Goal: Task Accomplishment & Management: Manage account settings

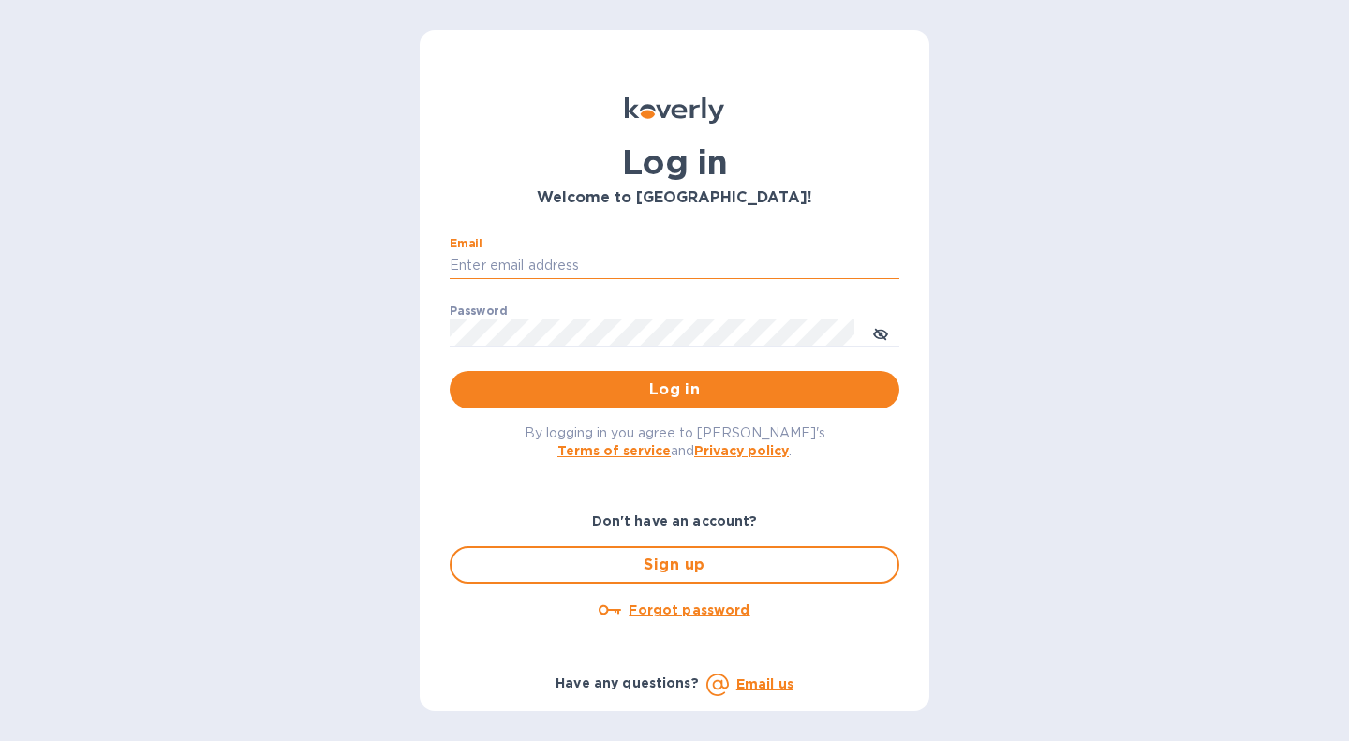
click at [633, 256] on input "Email" at bounding box center [675, 266] width 450 height 28
type input "[PERSON_NAME][EMAIL_ADDRESS][DOMAIN_NAME]"
click at [450, 371] on button "Log in" at bounding box center [675, 389] width 450 height 37
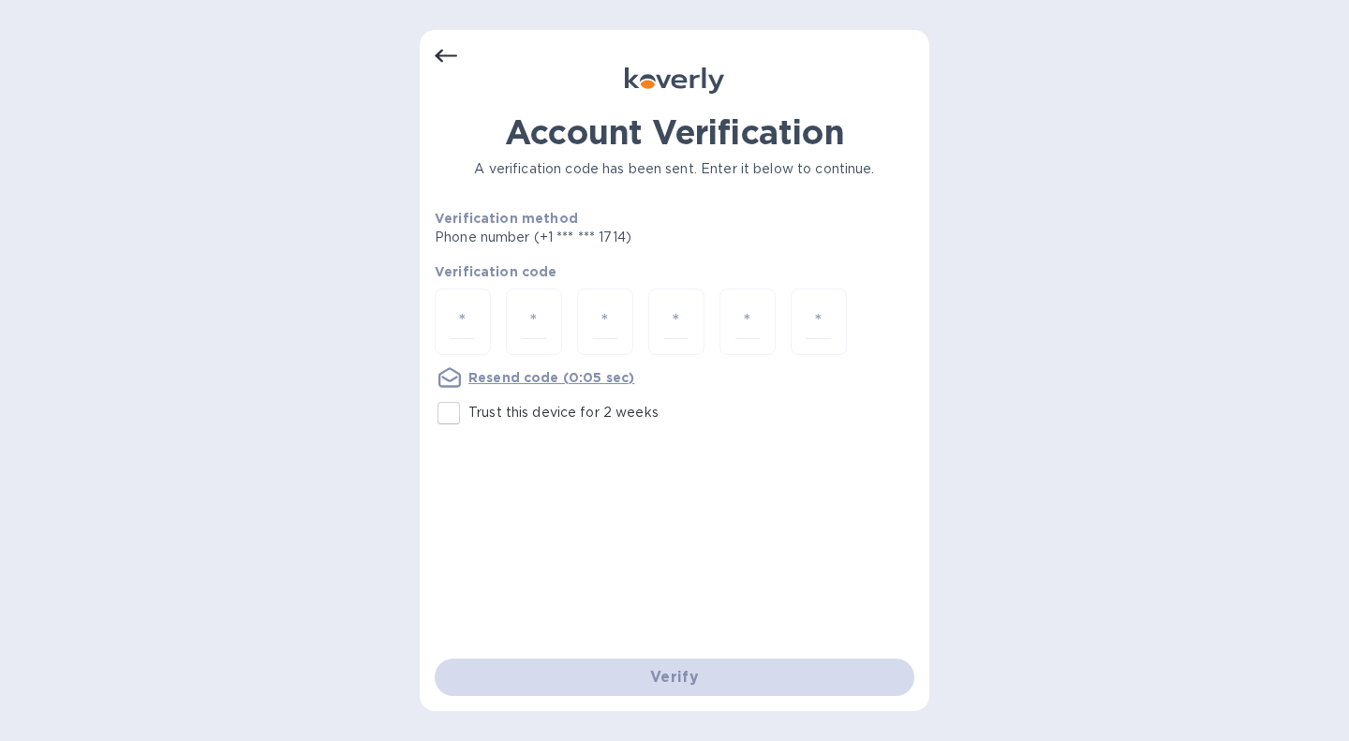
click at [450, 415] on input "Trust this device for 2 weeks" at bounding box center [448, 412] width 39 height 39
checkbox input "true"
click at [452, 325] on input "number" at bounding box center [463, 321] width 24 height 35
type input "5"
type input "1"
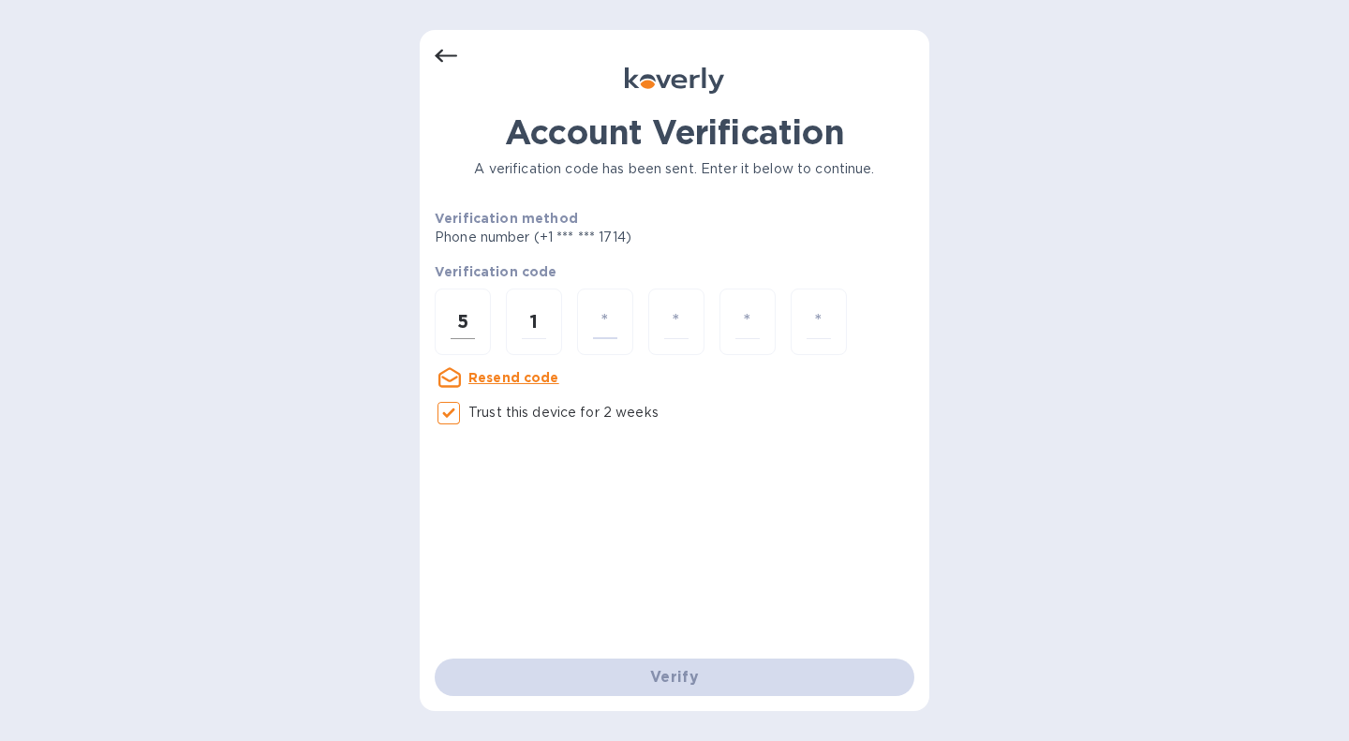
type input "1"
type input "3"
type input "5"
click at [633, 678] on div "Verify" at bounding box center [674, 677] width 495 height 52
click at [616, 328] on input "1" at bounding box center [605, 321] width 24 height 35
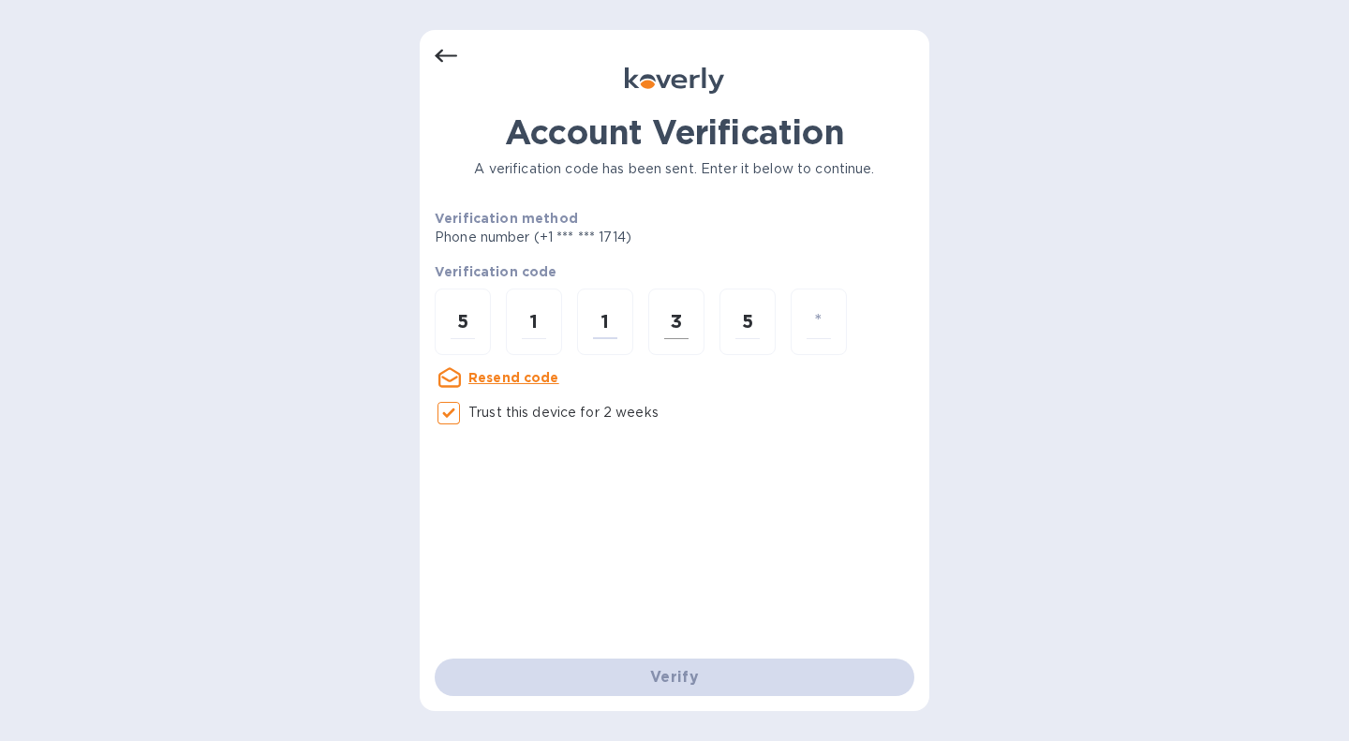
click at [669, 317] on input "3" at bounding box center [676, 321] width 24 height 35
type input "1"
type input "3"
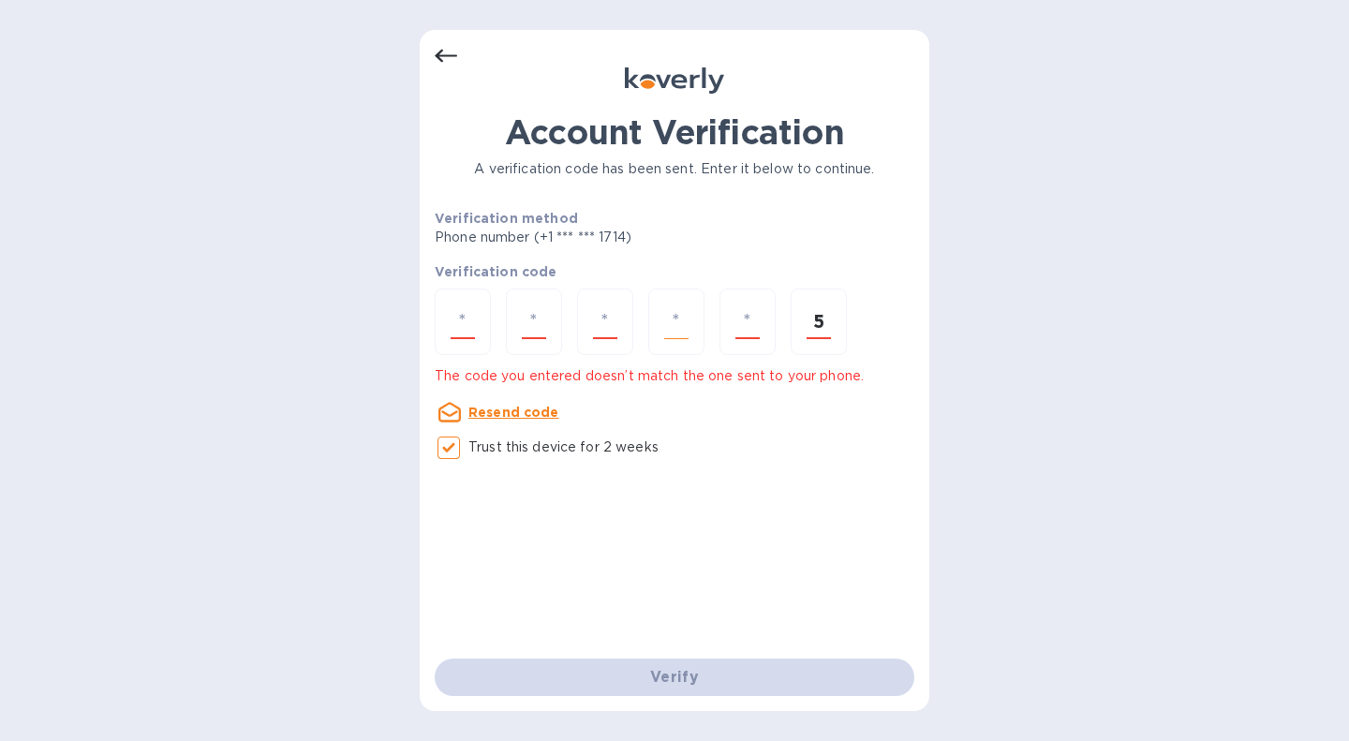
type input "5"
click at [454, 319] on input "number" at bounding box center [463, 321] width 24 height 35
type input "5"
type input "1"
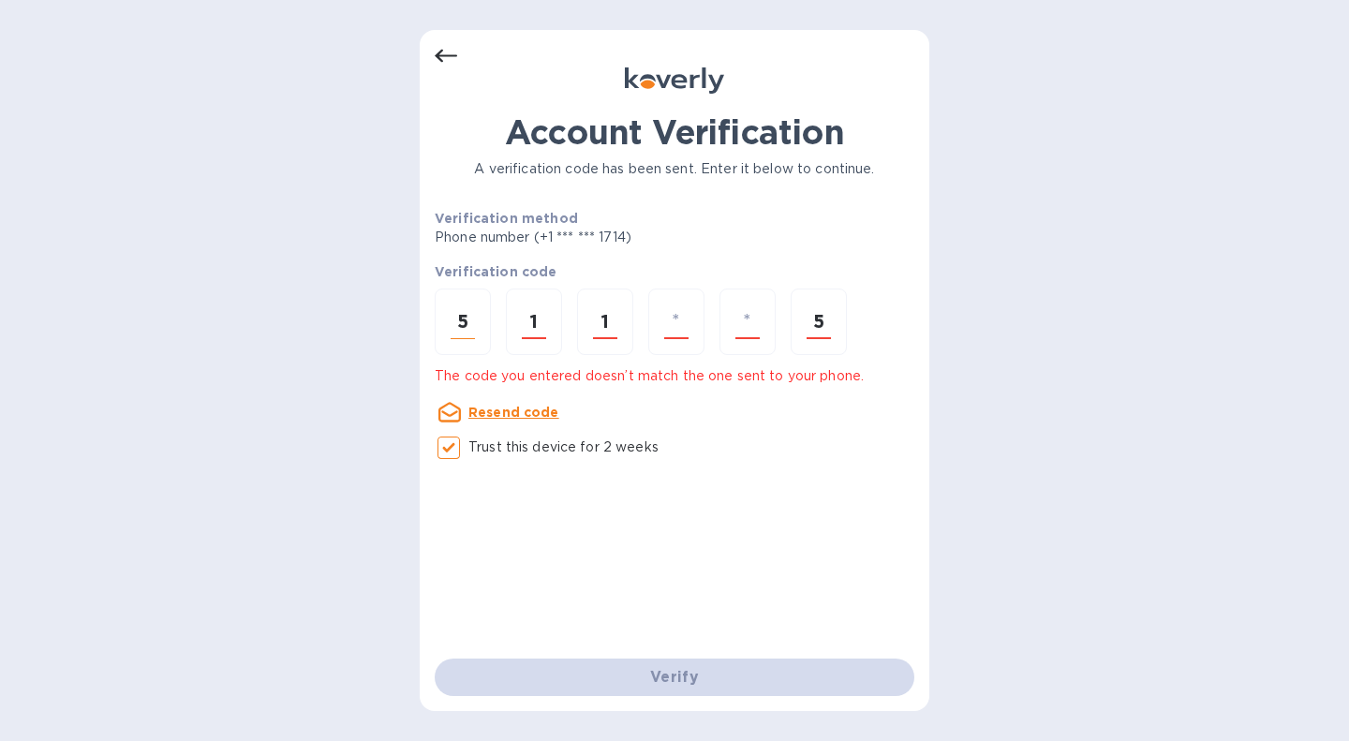
type input "1"
type input "3"
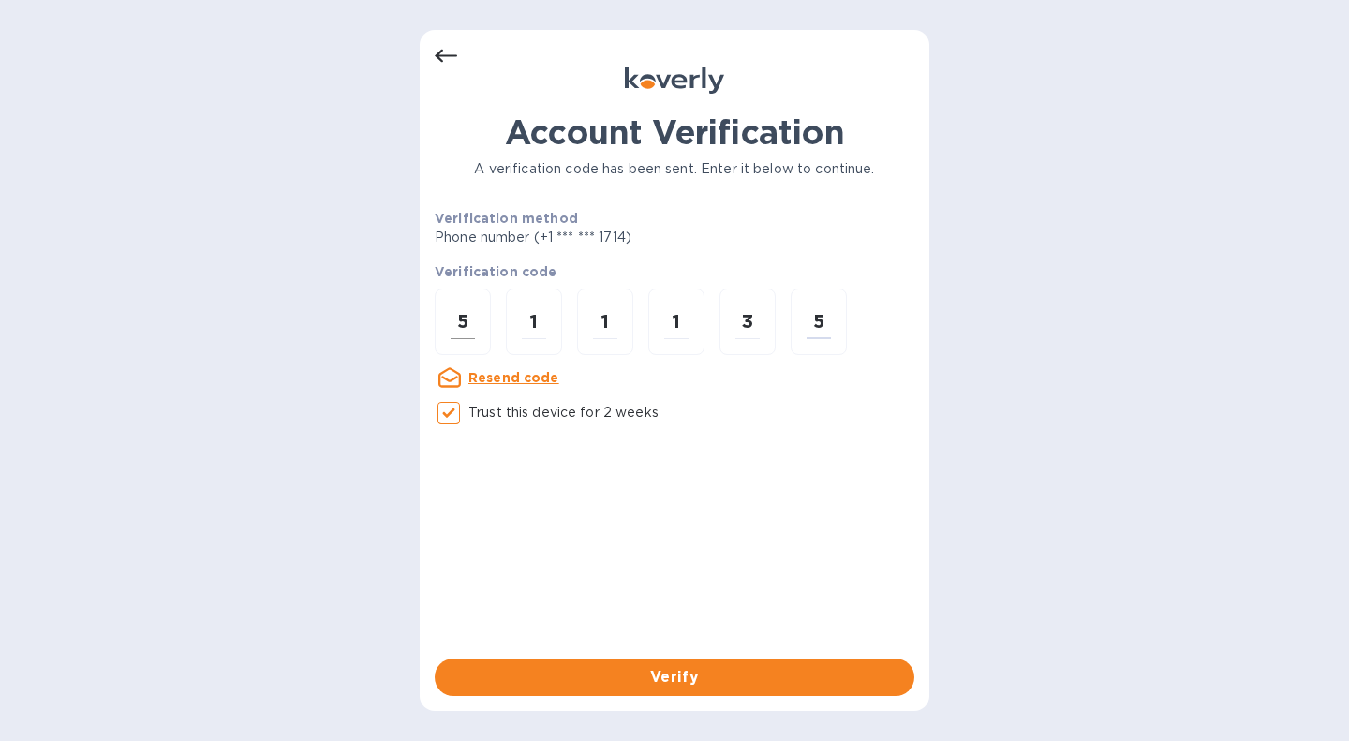
type input "5"
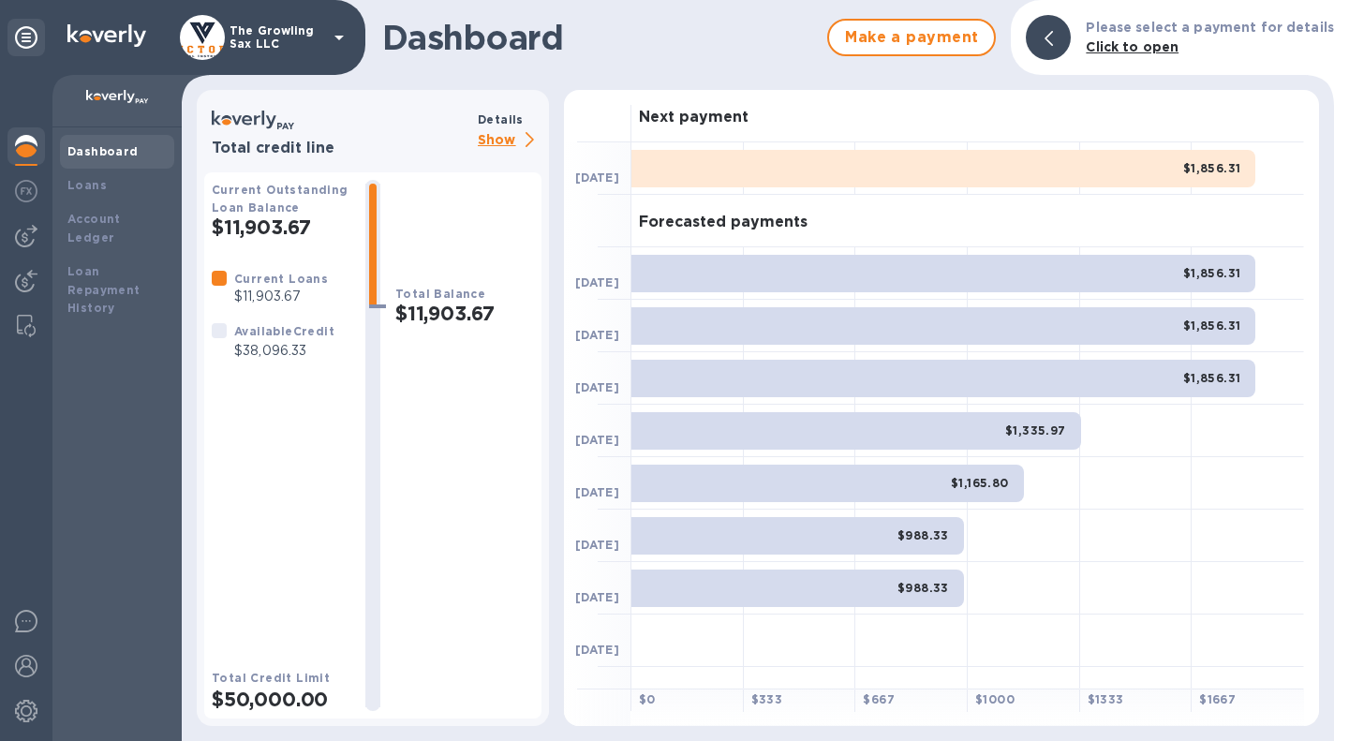
click at [950, 166] on div "$1,856.31" at bounding box center [943, 168] width 624 height 37
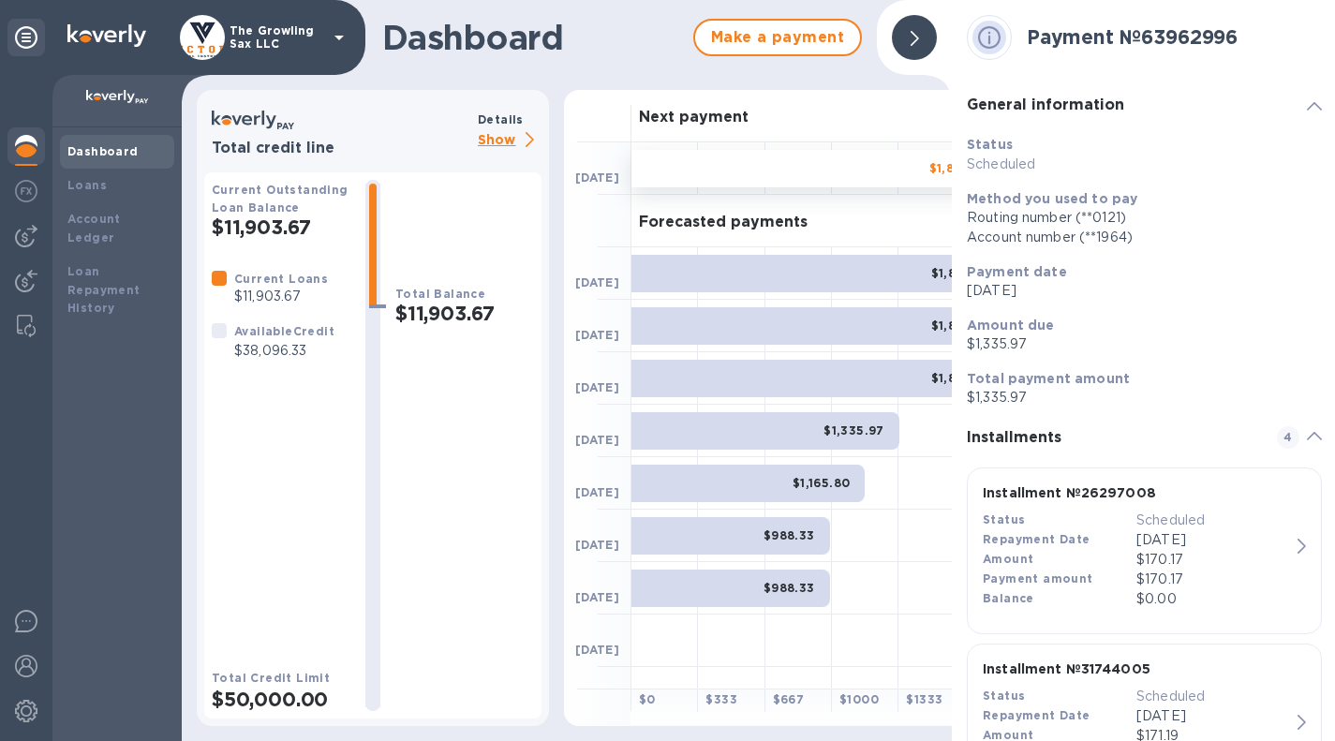
click at [910, 39] on div at bounding box center [914, 37] width 45 height 45
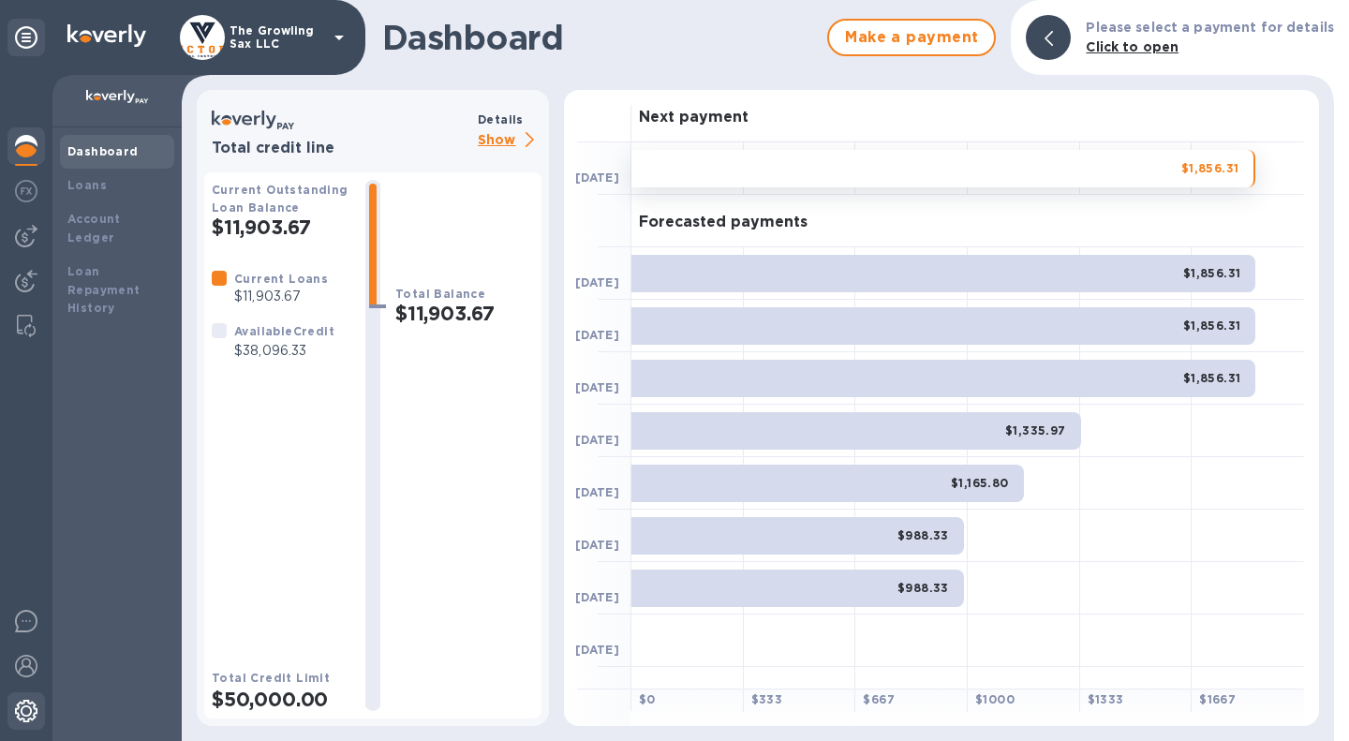
click at [23, 710] on img at bounding box center [26, 711] width 22 height 22
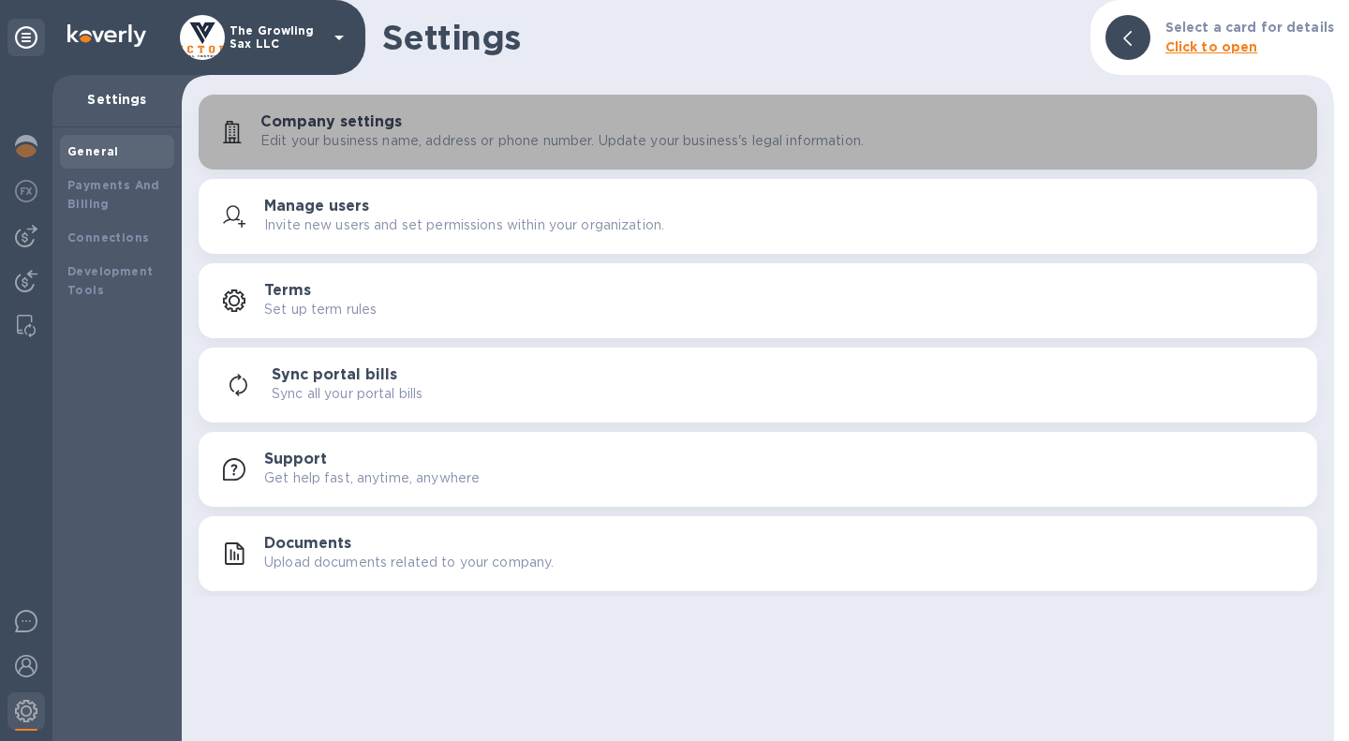
click at [491, 138] on p "Edit your business name, address or phone number. Update your business's legal …" at bounding box center [561, 141] width 603 height 20
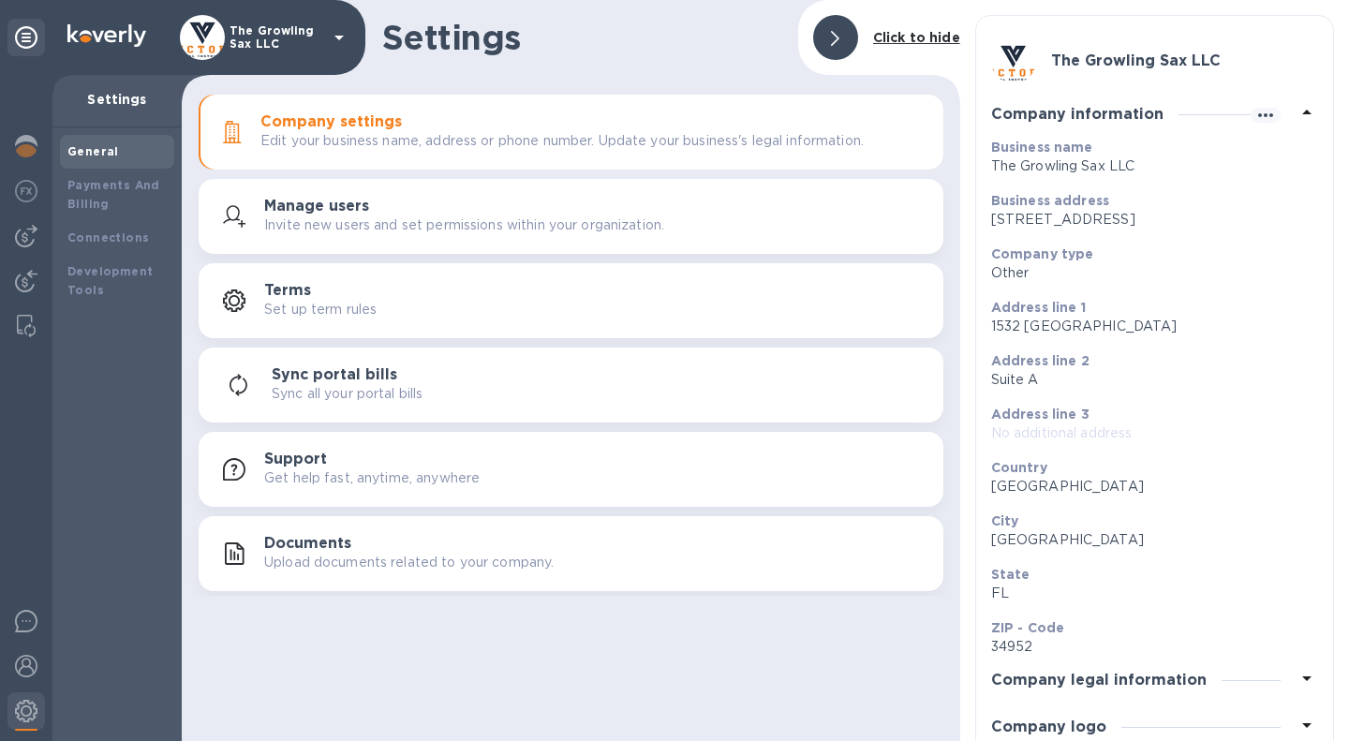
click at [1200, 221] on p "1532 SE Village Green Dr, Suite A, Port Saint Lucie, FL 34952 United States" at bounding box center [1147, 220] width 312 height 20
click at [1263, 113] on icon "button" at bounding box center [1265, 115] width 22 height 22
click at [1276, 154] on p "Edit" at bounding box center [1280, 153] width 29 height 19
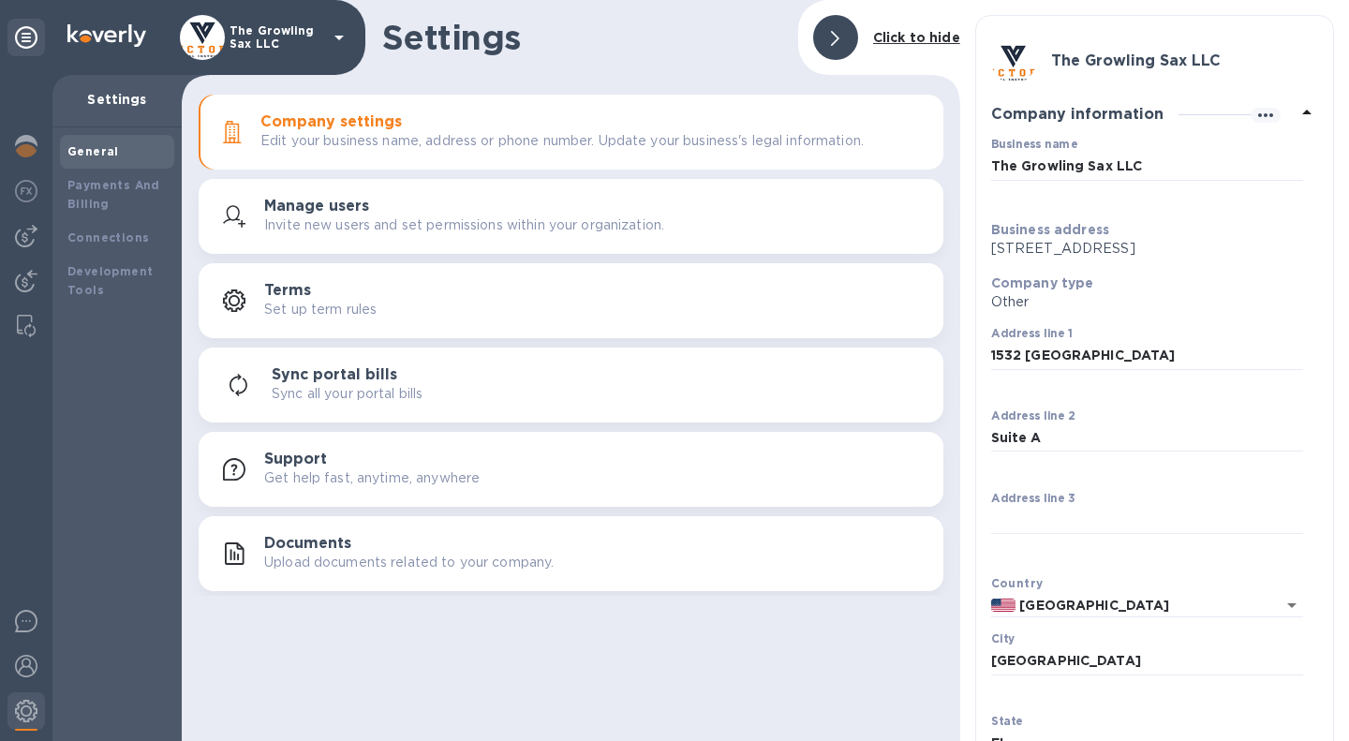
click at [1169, 258] on p "1532 SE Village Green Dr, Suite A, Port Saint Lucie, FL 34952 United States" at bounding box center [1147, 249] width 312 height 20
click at [1141, 259] on p "1532 SE Village Green Dr, Suite A, Port Saint Lucie, FL 34952 United States" at bounding box center [1147, 249] width 312 height 20
click at [1160, 370] on input "1532 SE Village Green Dr" at bounding box center [1147, 356] width 312 height 28
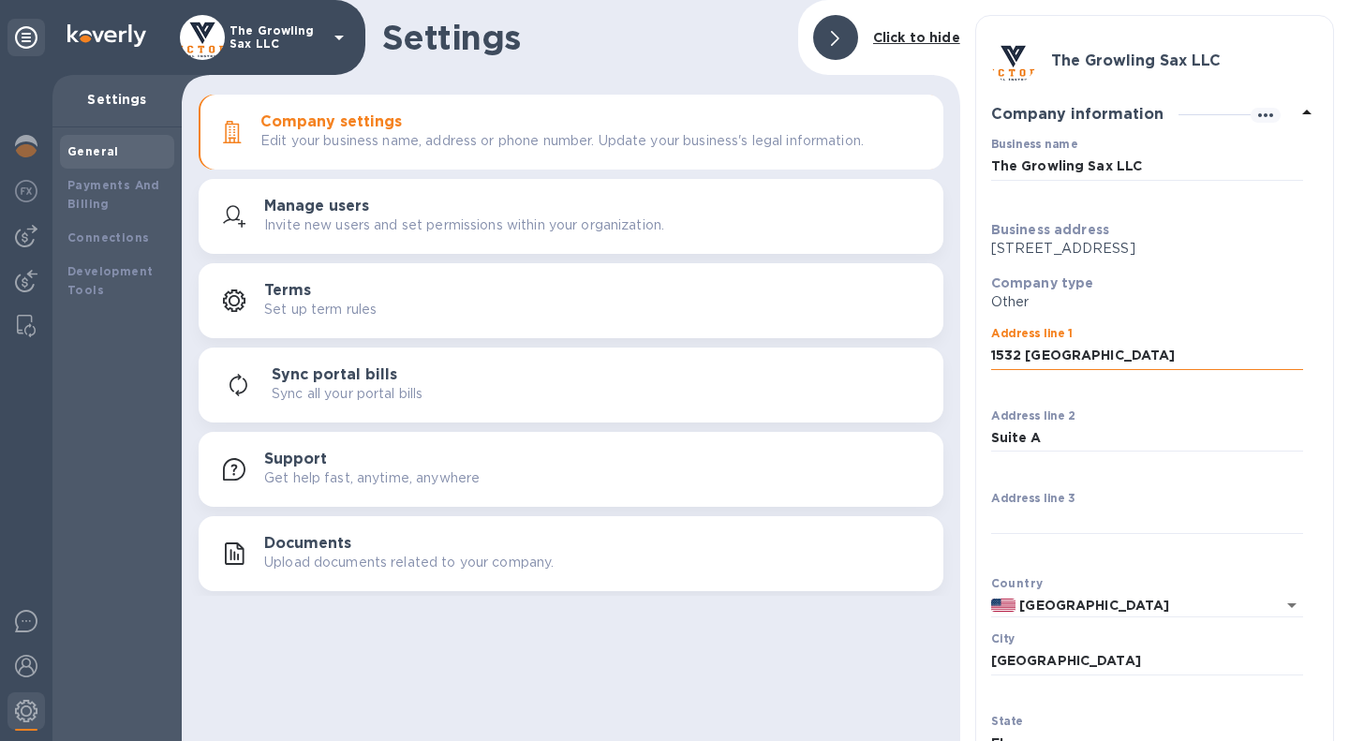
click at [1160, 370] on input "1532 SE Village Green Dr" at bounding box center [1147, 356] width 312 height 28
type input "6932 Northwest 46th Street"
type input "Miami"
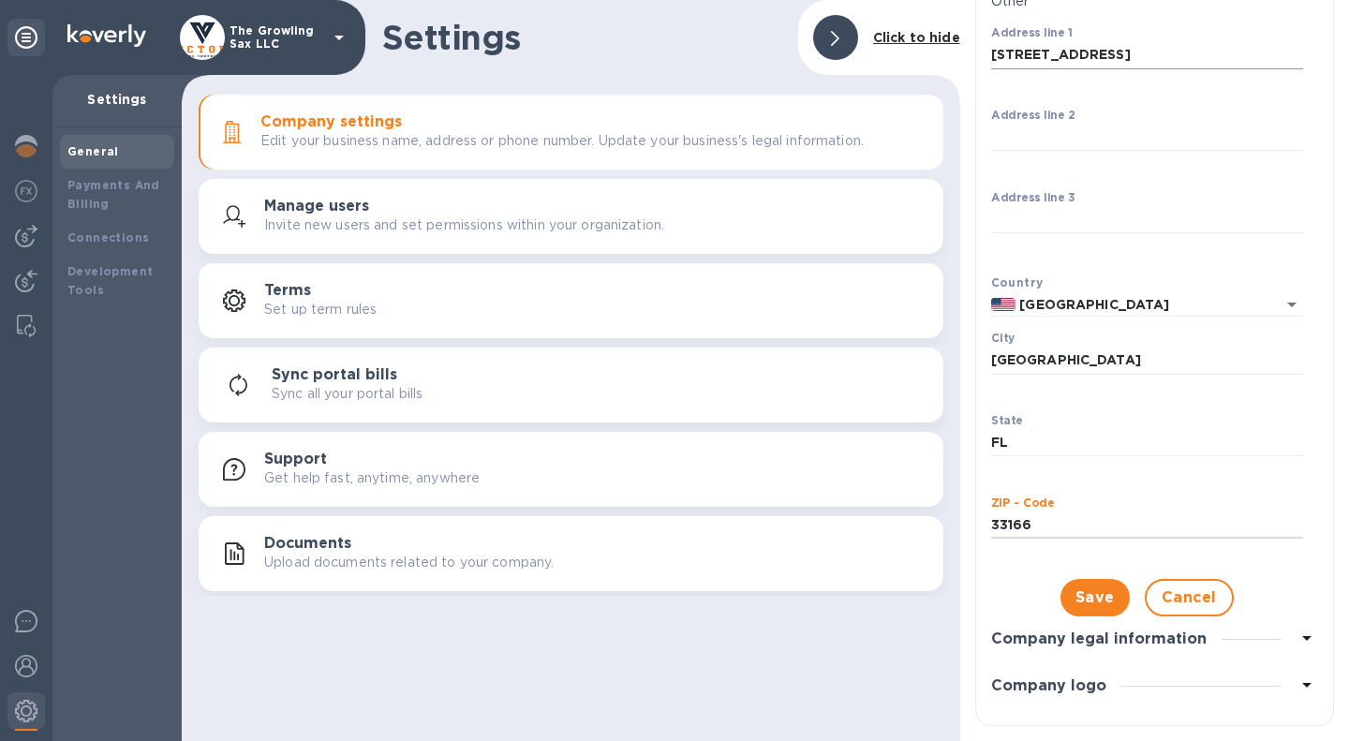
type input "33166"
click at [1297, 630] on icon at bounding box center [1307, 638] width 22 height 22
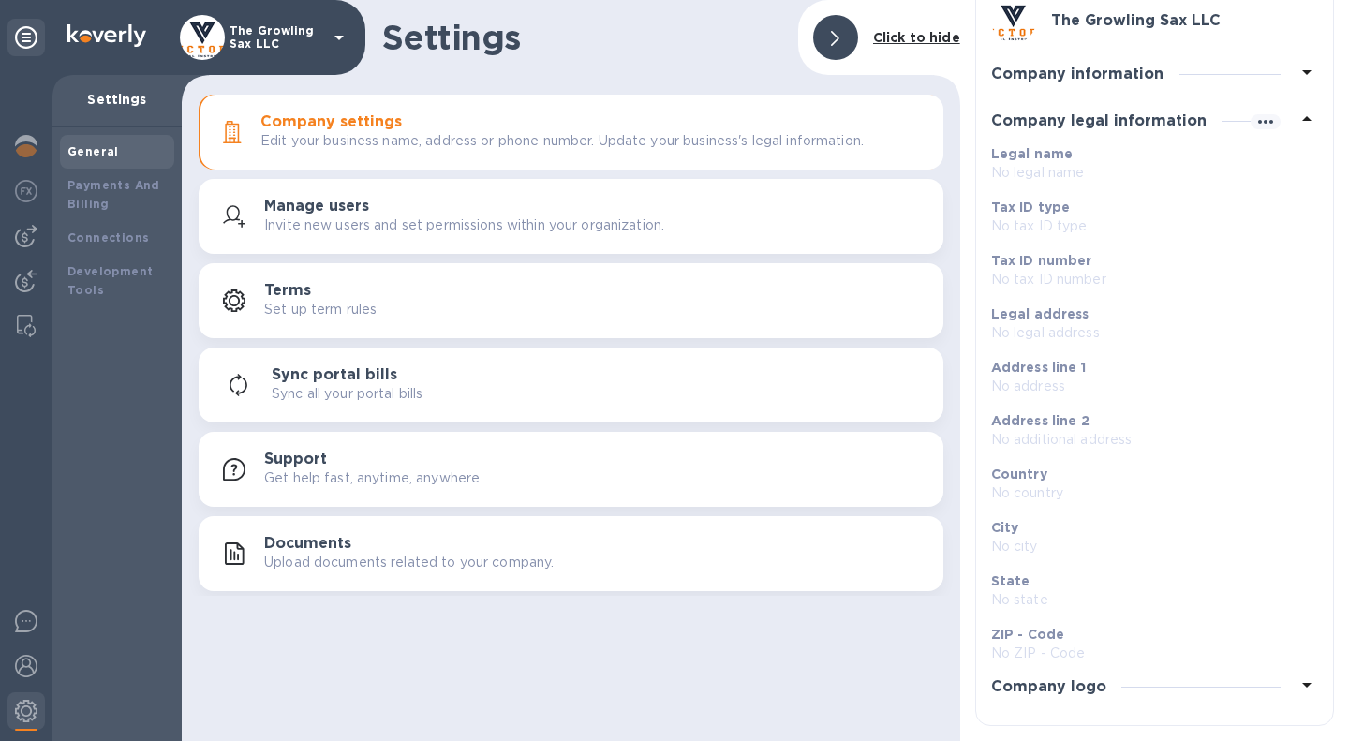
scroll to position [40, 0]
click at [1049, 175] on p "No legal name" at bounding box center [1147, 173] width 312 height 20
click at [1241, 500] on p "No country" at bounding box center [1147, 493] width 312 height 20
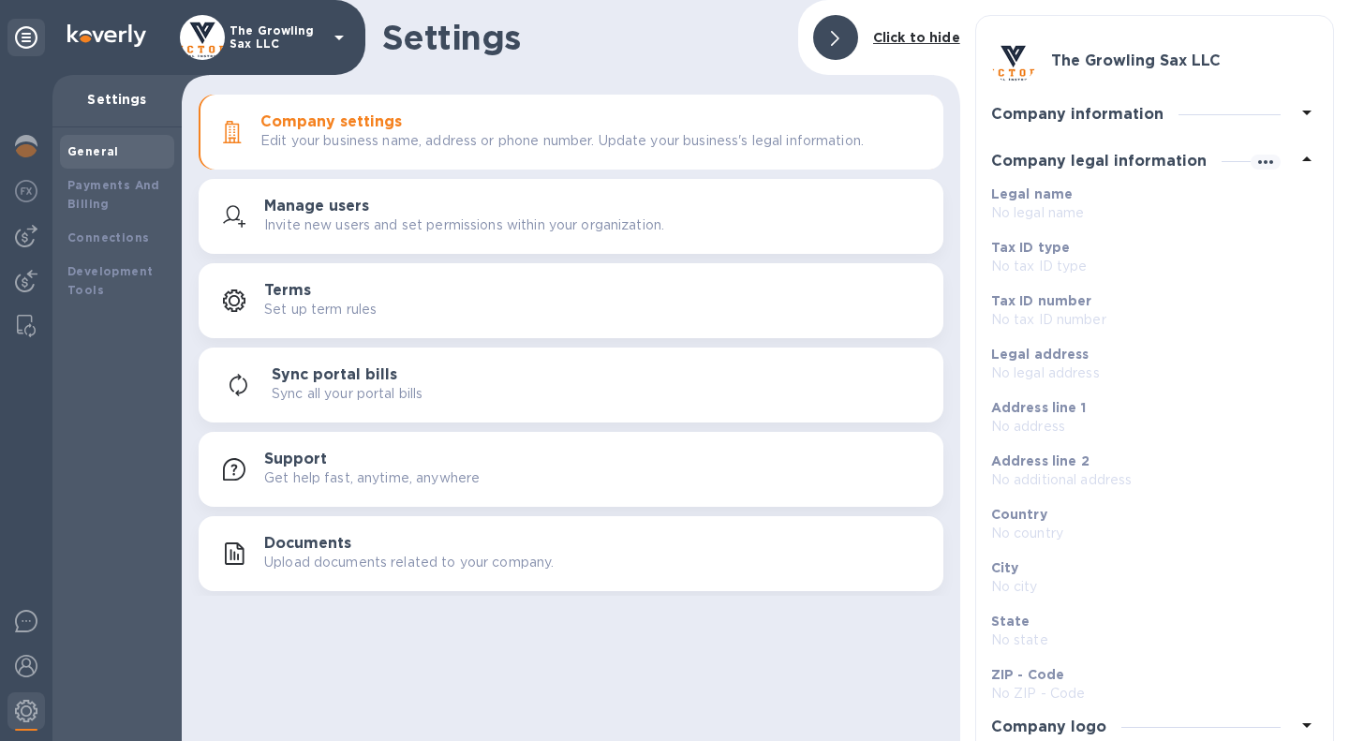
click at [1297, 156] on icon at bounding box center [1307, 159] width 22 height 22
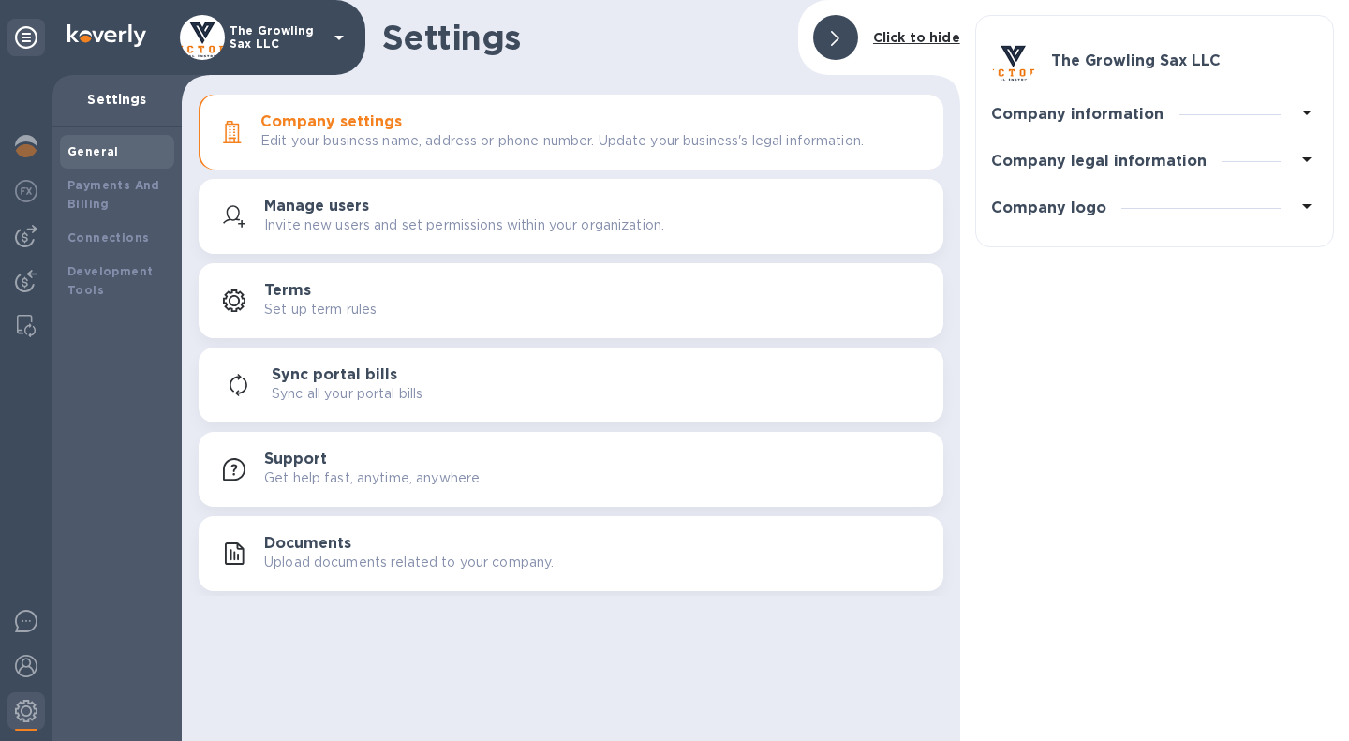
click at [1142, 120] on h3 "Company information" at bounding box center [1077, 115] width 172 height 18
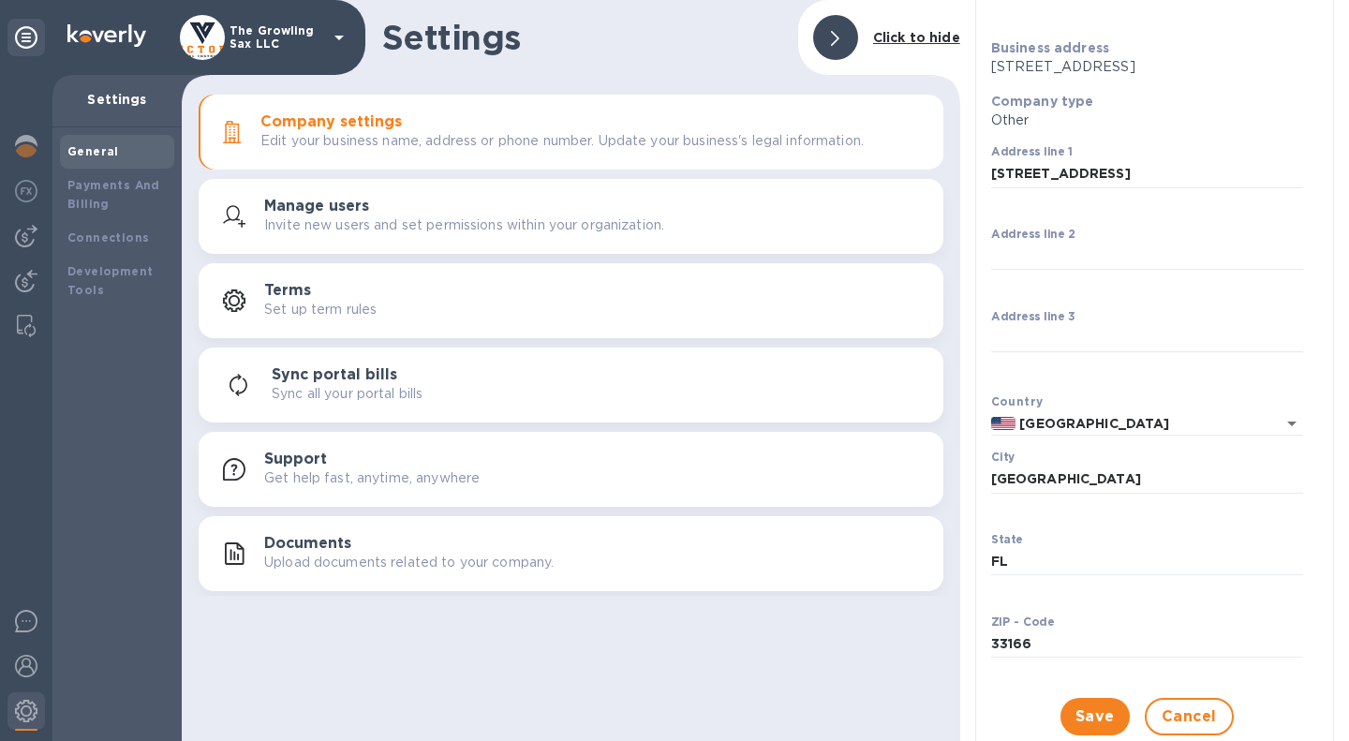
scroll to position [320, 0]
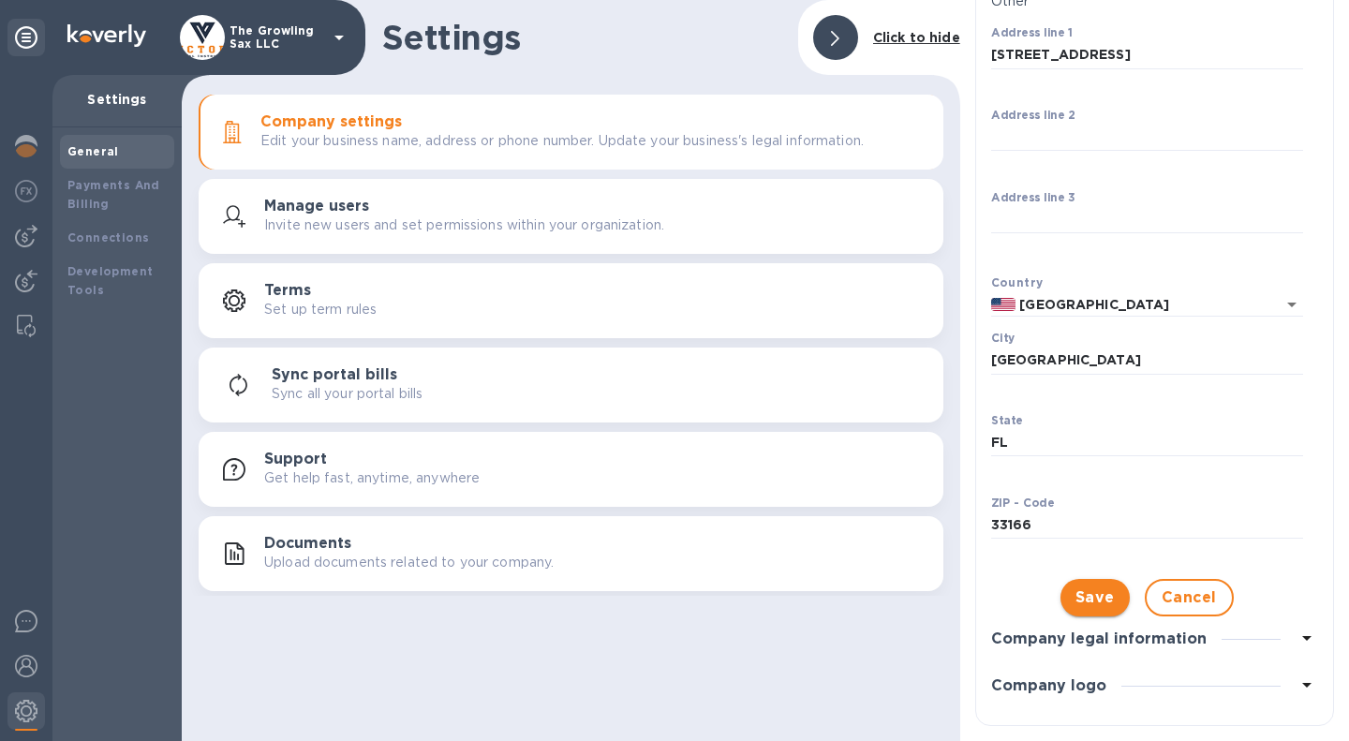
click at [1084, 590] on span "Save" at bounding box center [1094, 597] width 39 height 22
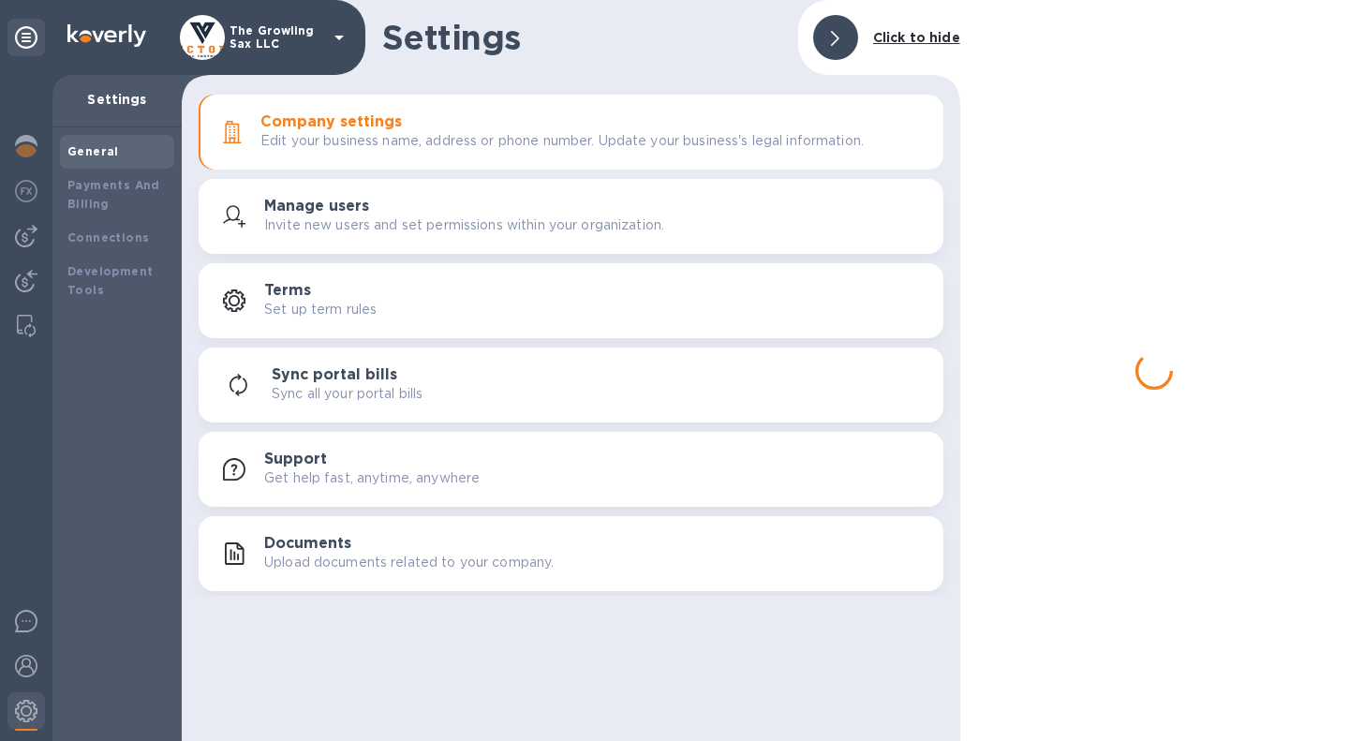
scroll to position [0, 0]
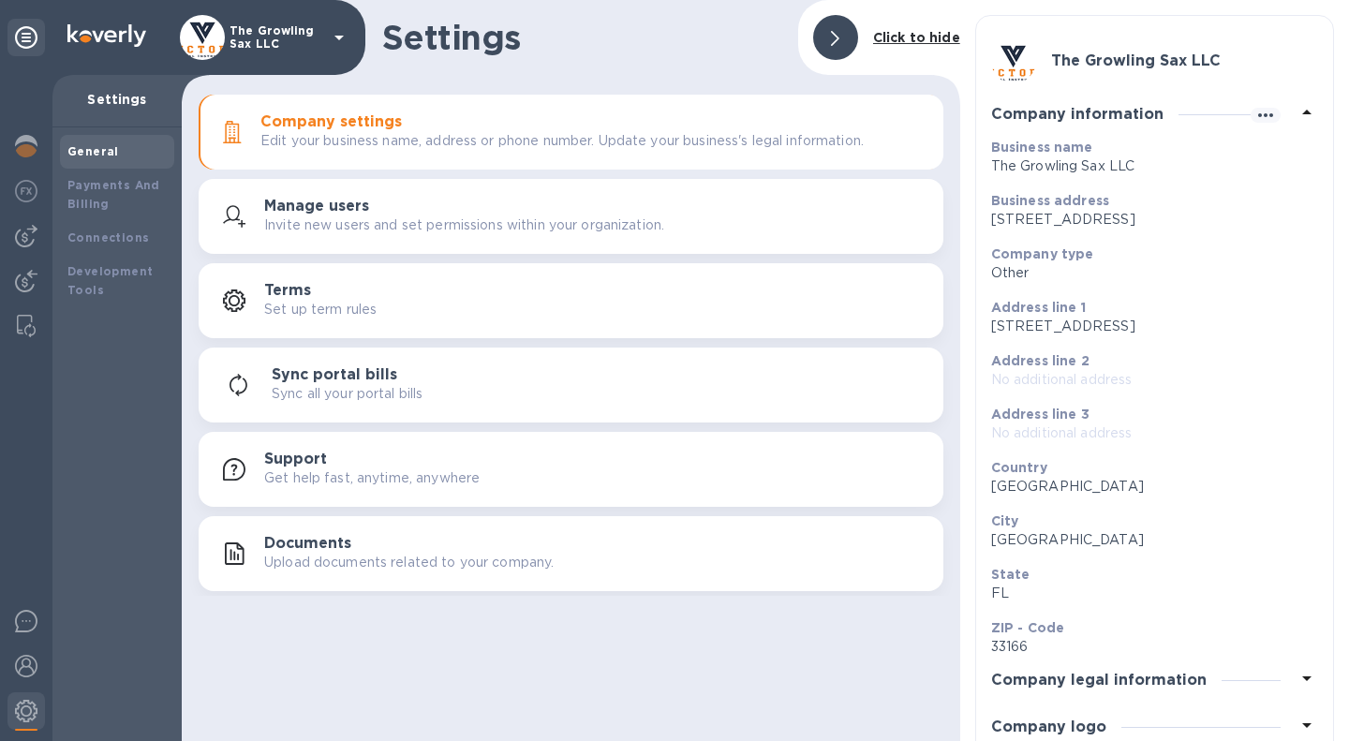
click at [338, 207] on h3 "Manage users" at bounding box center [316, 207] width 105 height 18
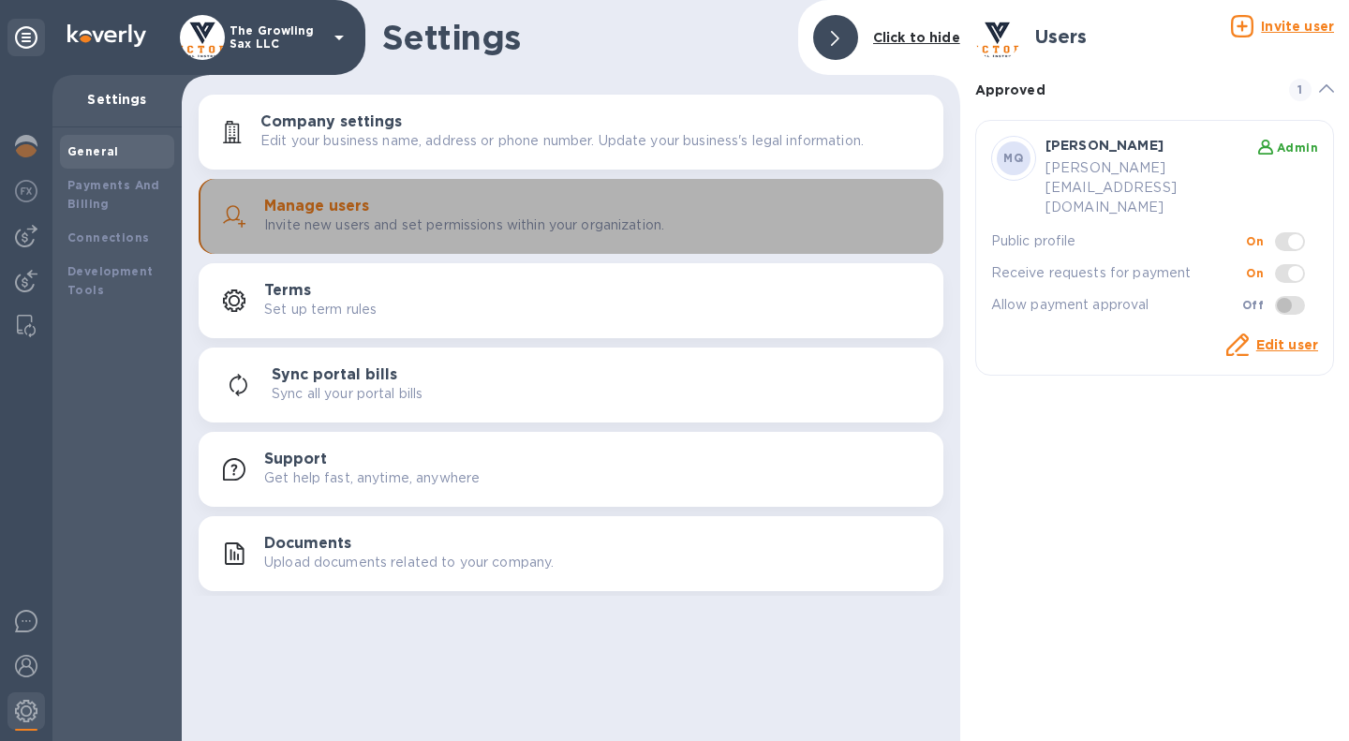
click at [347, 206] on h3 "Manage users" at bounding box center [316, 207] width 105 height 18
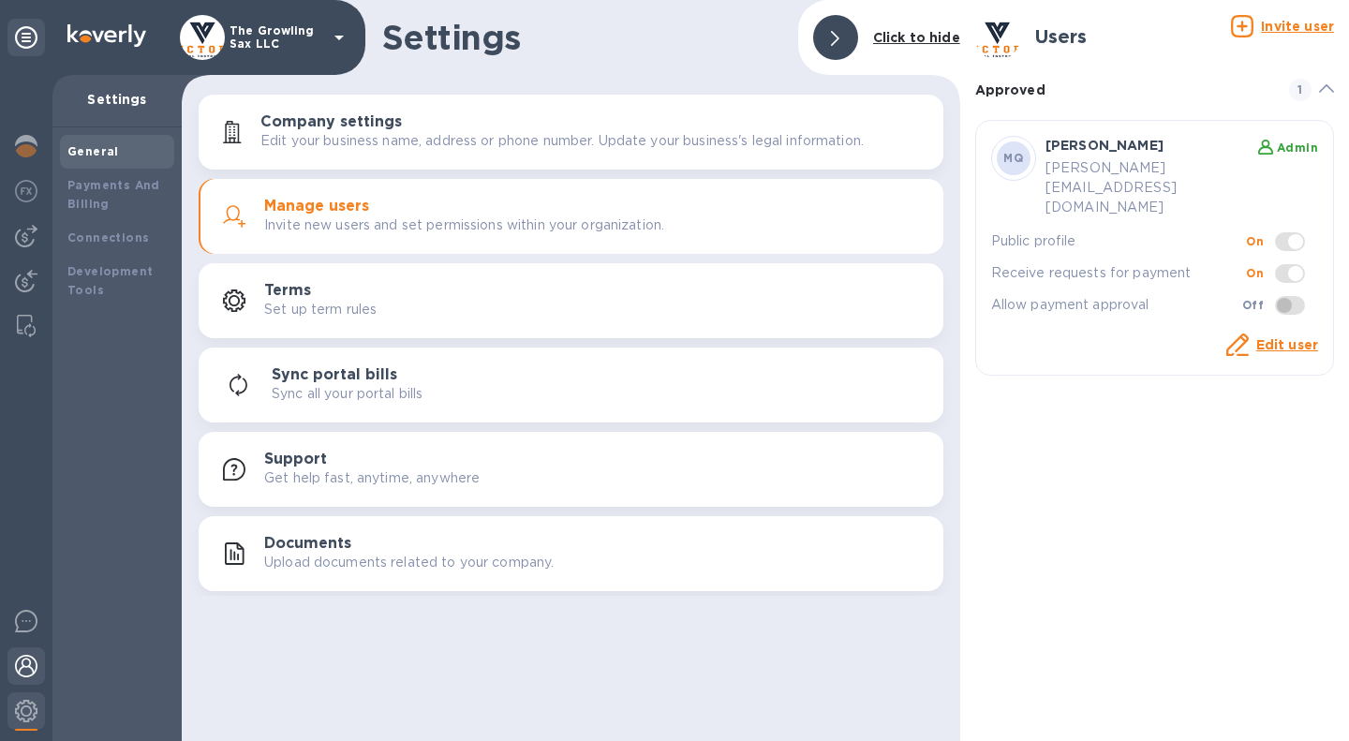
click at [30, 667] on img at bounding box center [26, 666] width 22 height 22
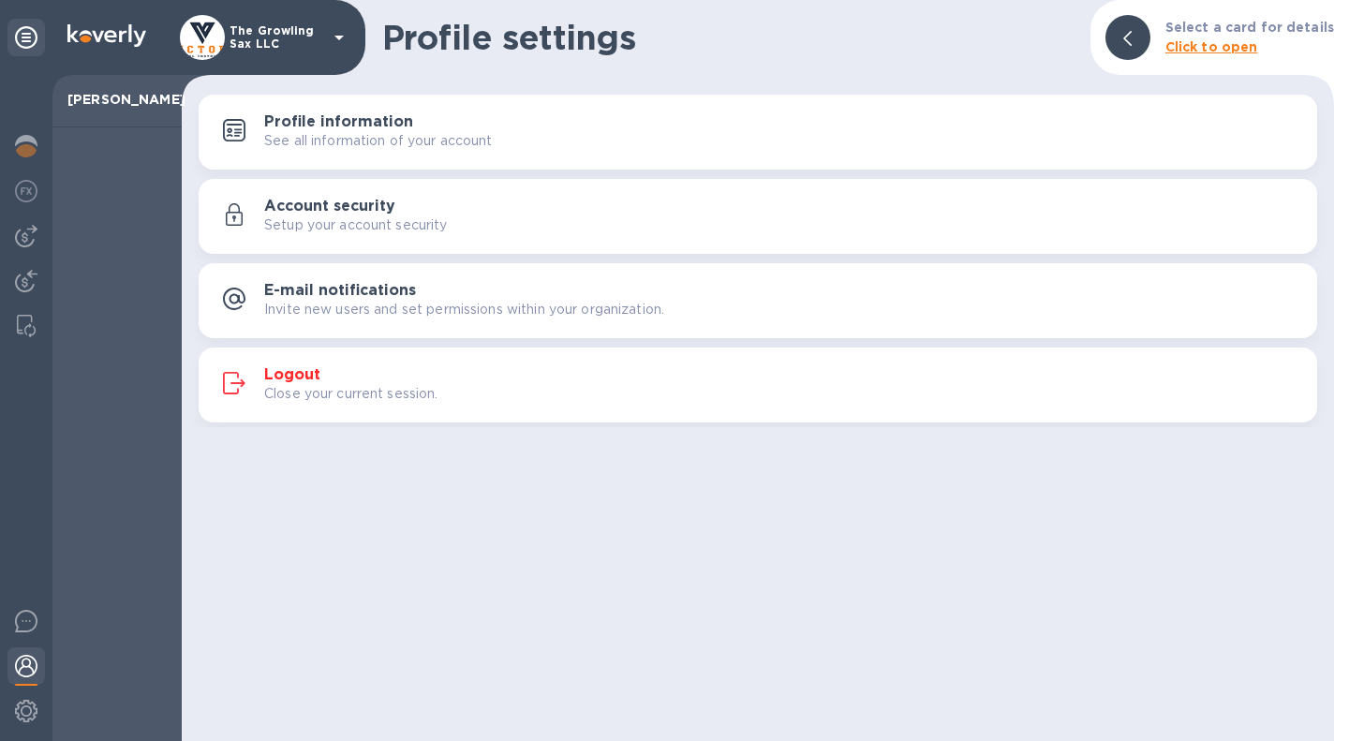
click at [387, 218] on p "Setup your account security" at bounding box center [356, 225] width 184 height 20
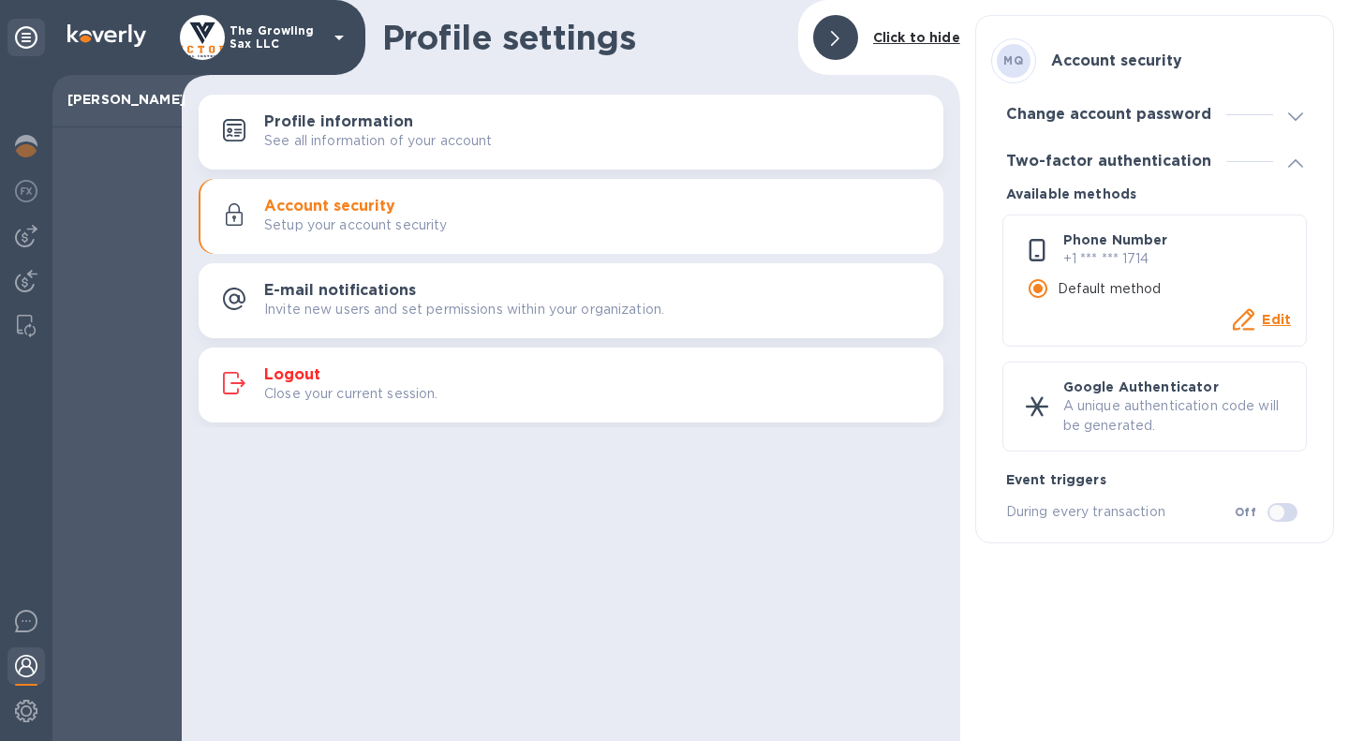
click at [1279, 318] on u "Edit" at bounding box center [1276, 319] width 29 height 15
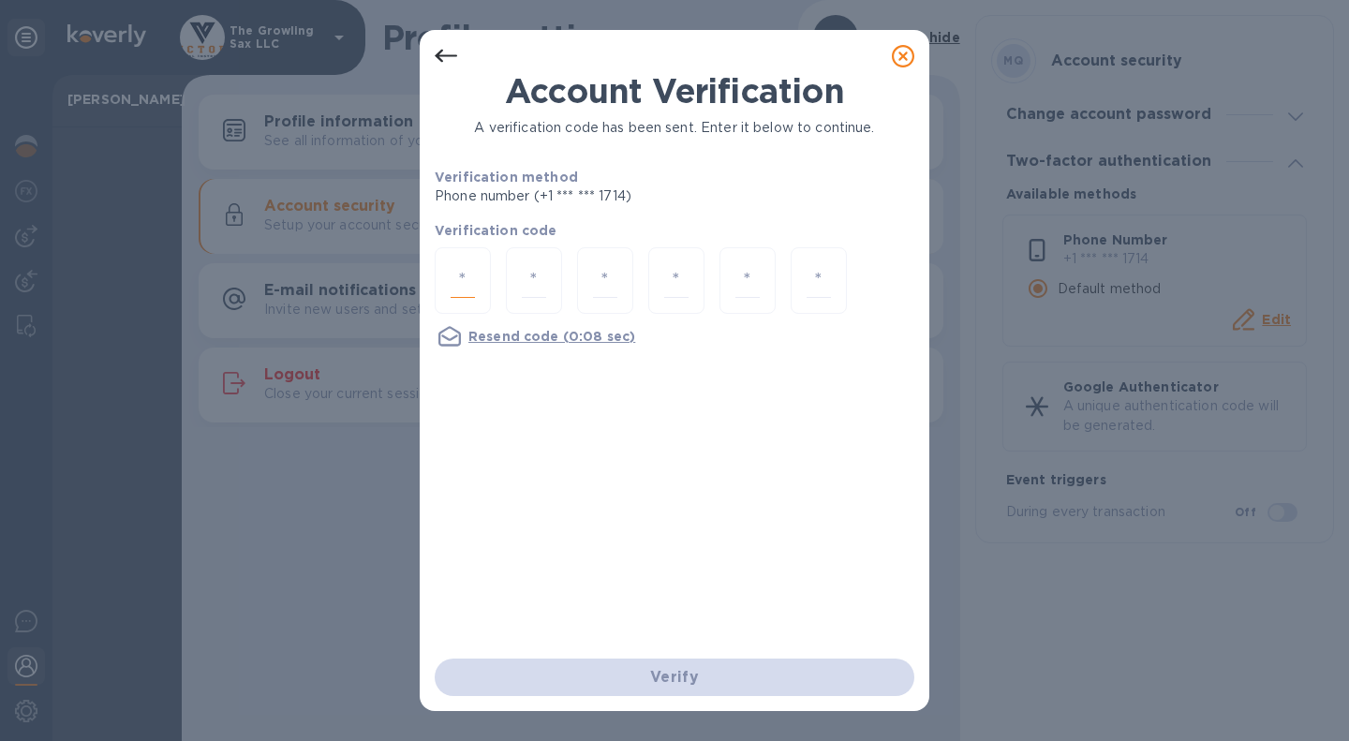
click at [466, 295] on input "number" at bounding box center [463, 280] width 24 height 35
type input "3"
type input "0"
type input "5"
type input "8"
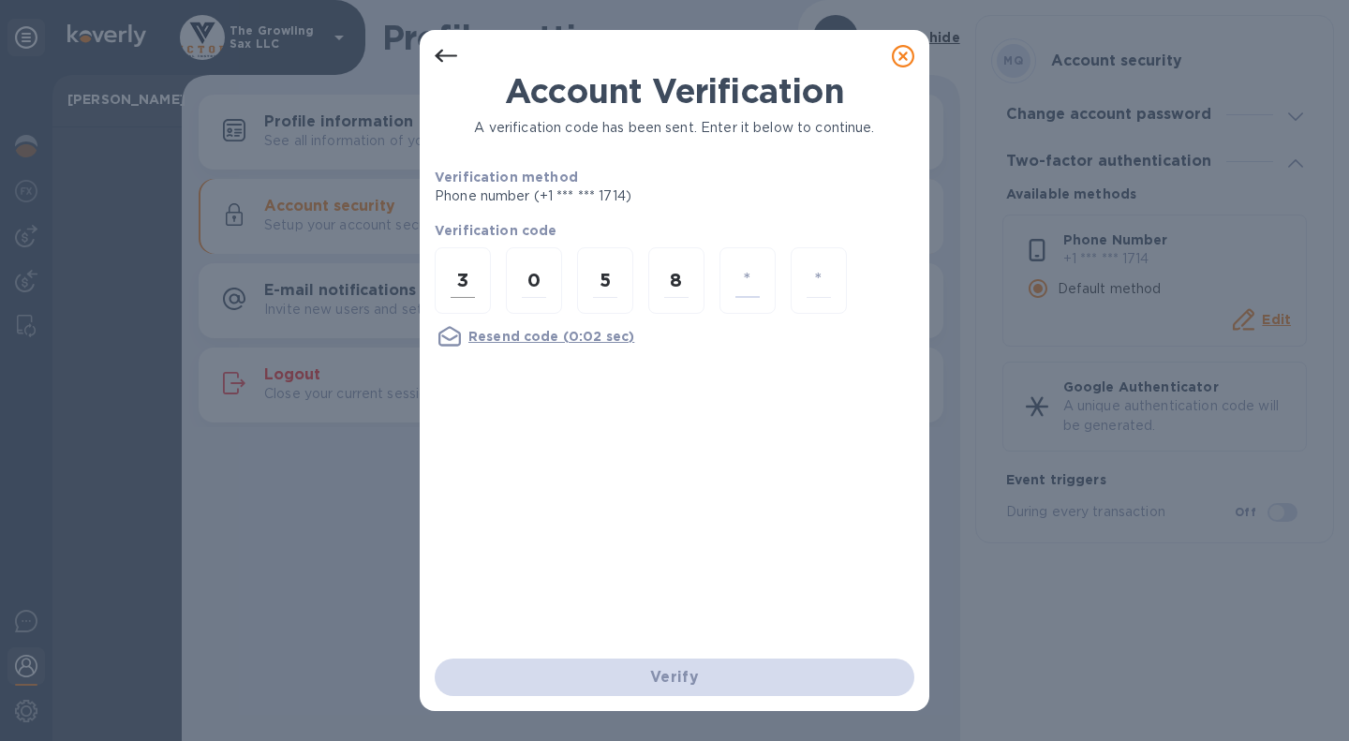
type input "8"
type input "6"
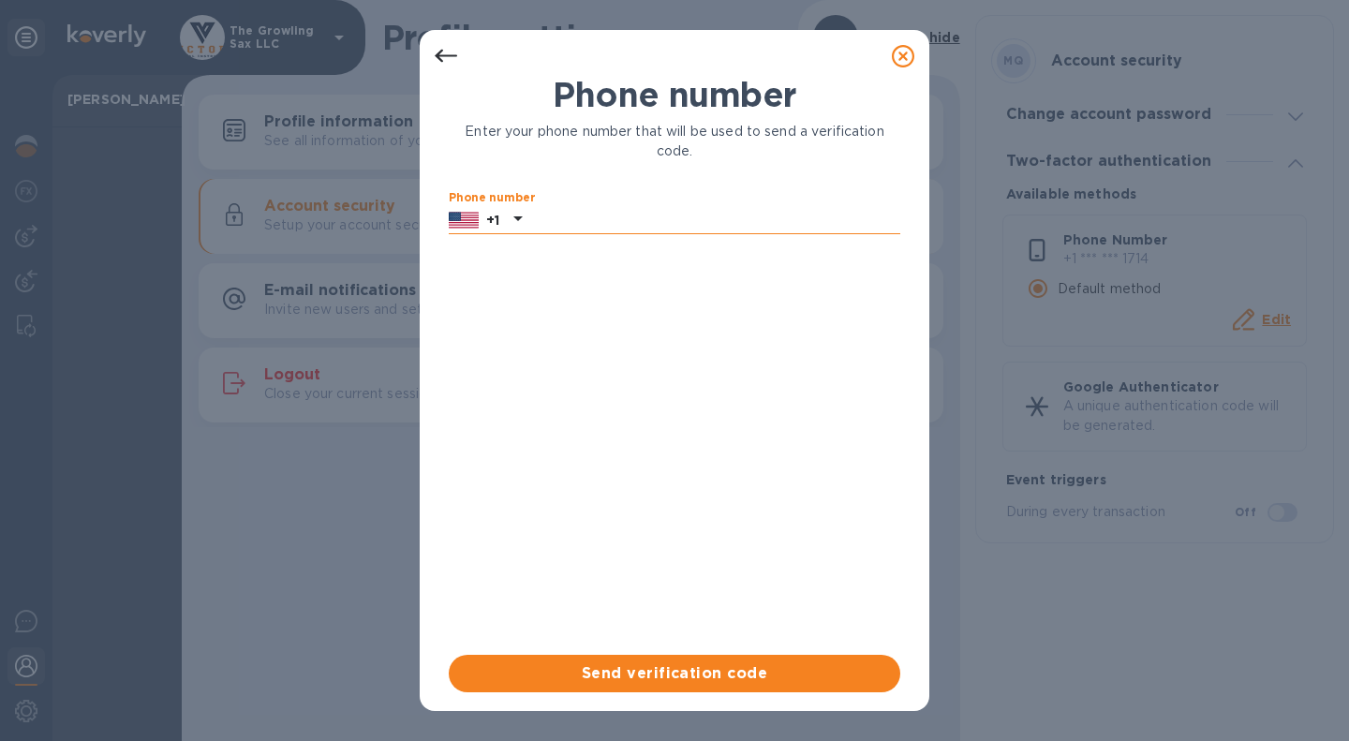
click at [581, 210] on input "text" at bounding box center [714, 220] width 371 height 28
type input "3058511173"
click at [657, 674] on span "Send verification code" at bounding box center [675, 673] width 422 height 22
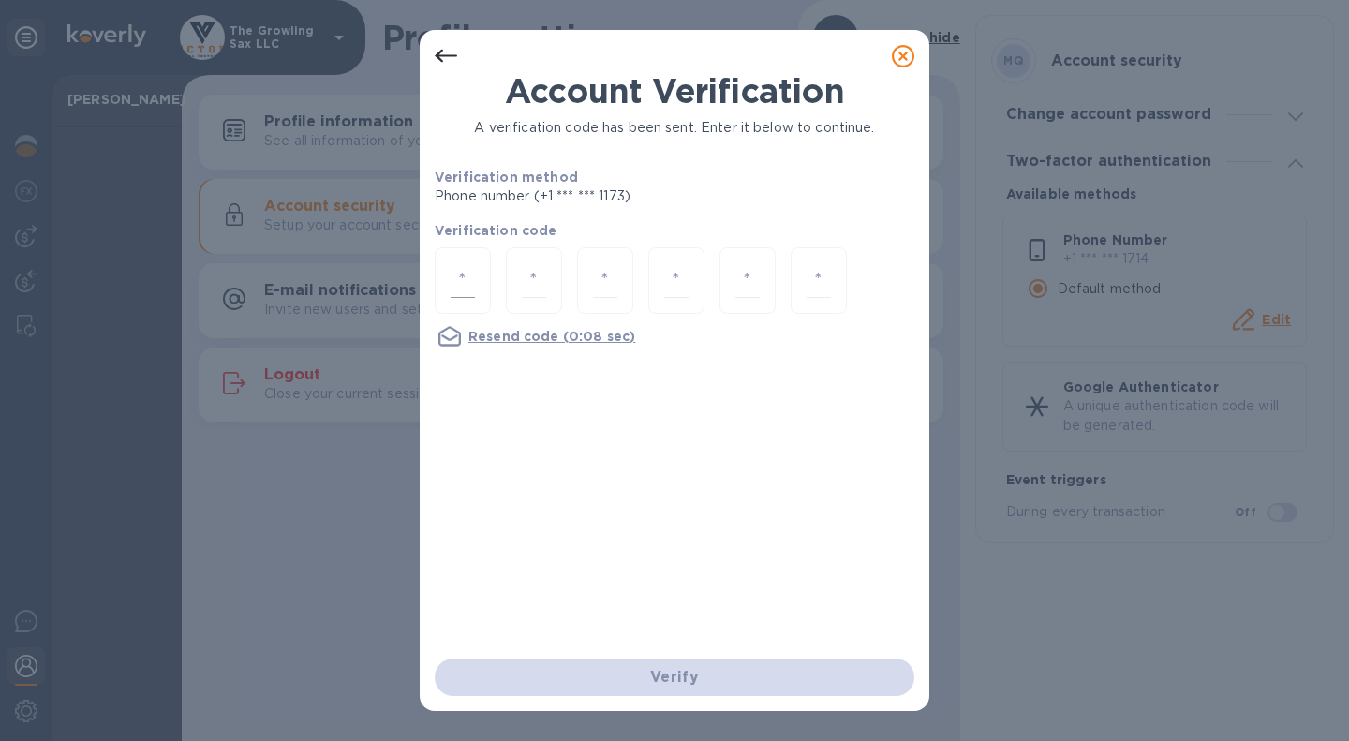
click at [462, 290] on input "number" at bounding box center [463, 280] width 24 height 35
type input "3"
type input "6"
type input "4"
type input "7"
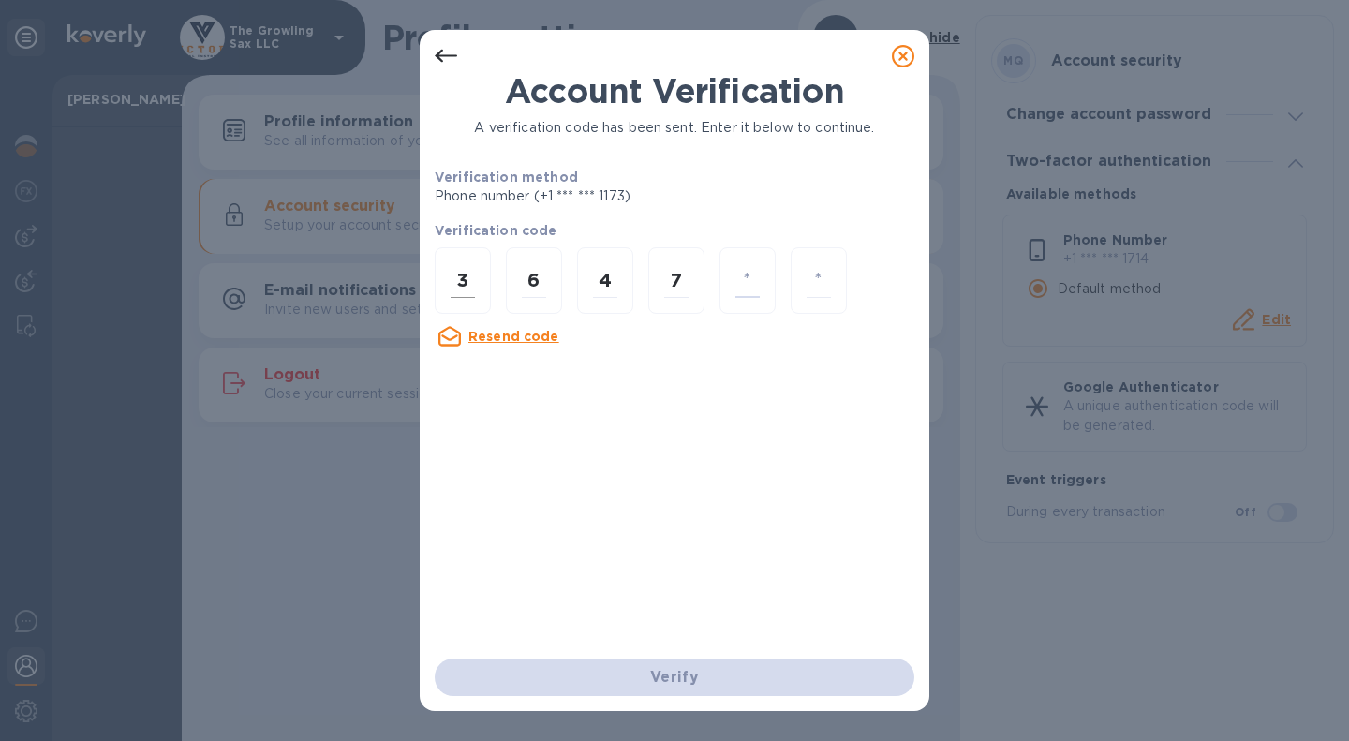
type input "9"
type input "3"
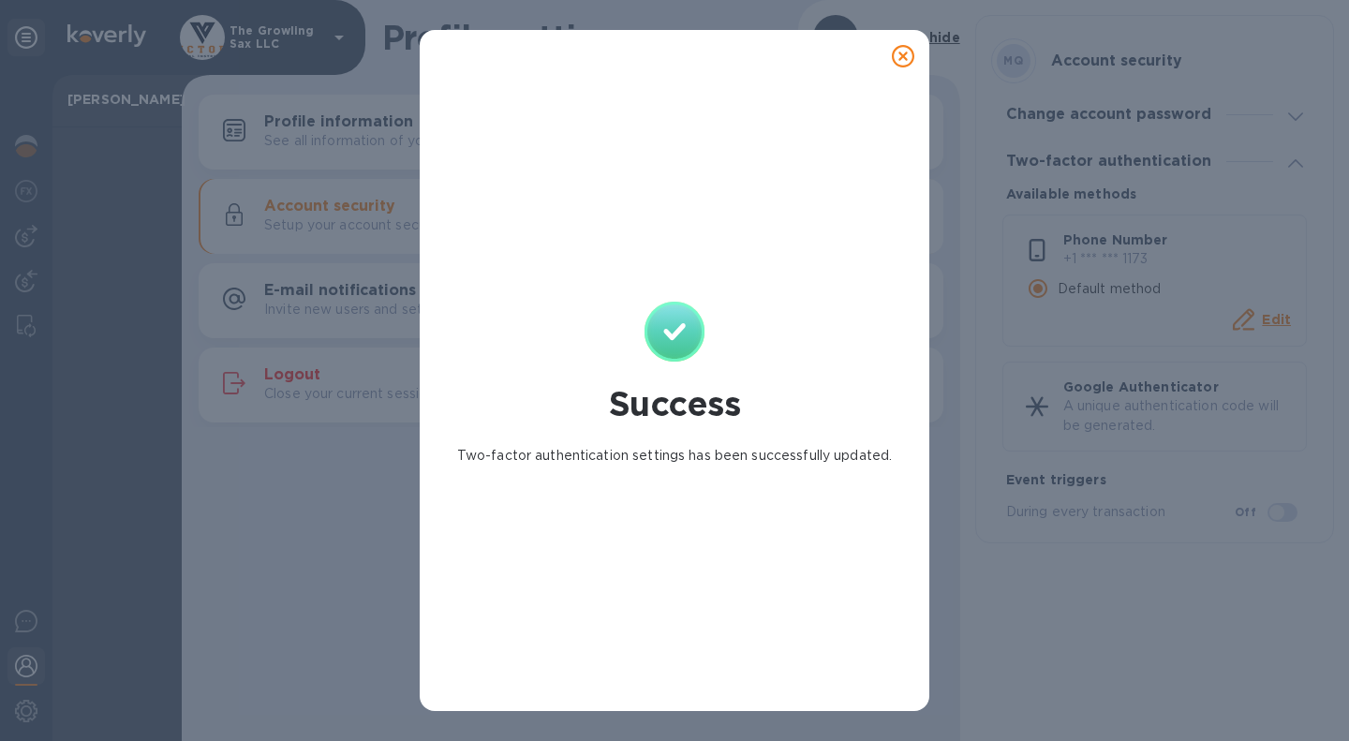
click at [942, 500] on div "Success Two-factor authentication settings has been successfully updated." at bounding box center [674, 370] width 1349 height 741
click at [902, 58] on icon at bounding box center [903, 56] width 22 height 22
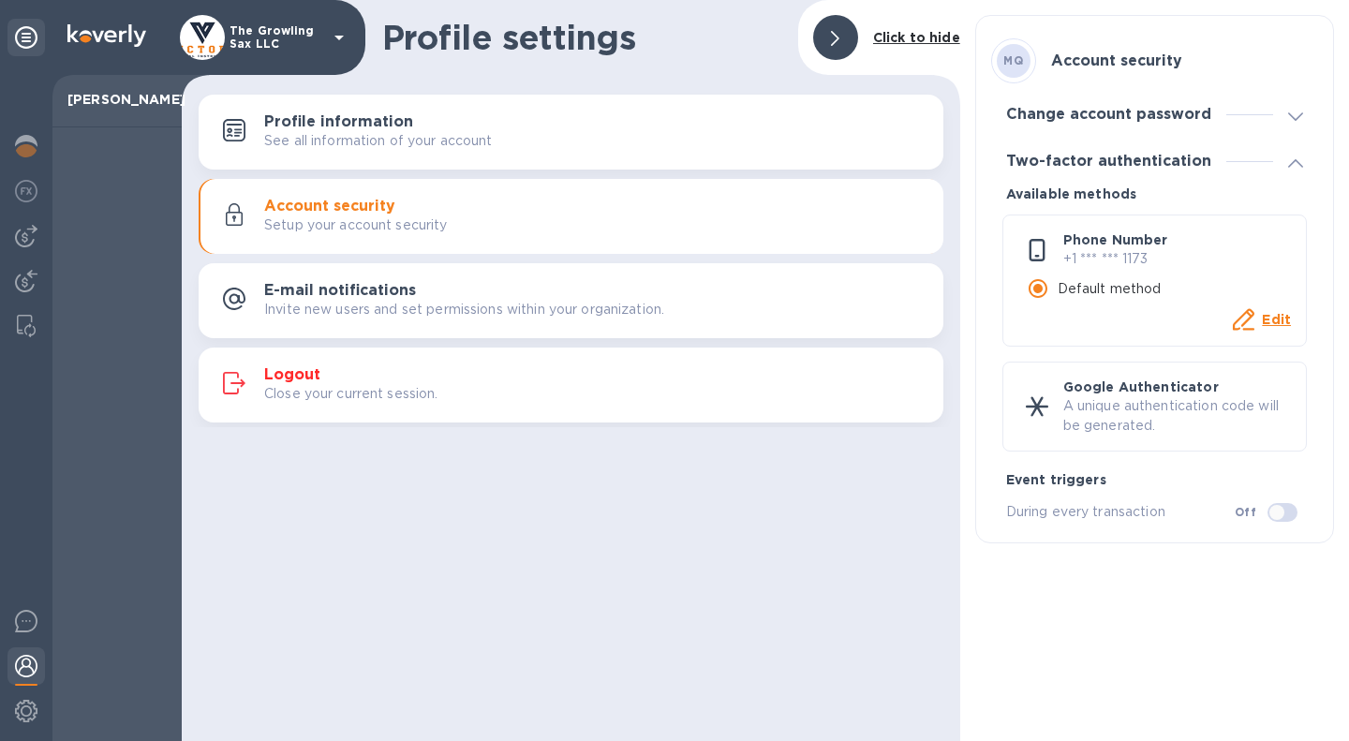
click at [327, 141] on p "See all information of your account" at bounding box center [378, 141] width 229 height 20
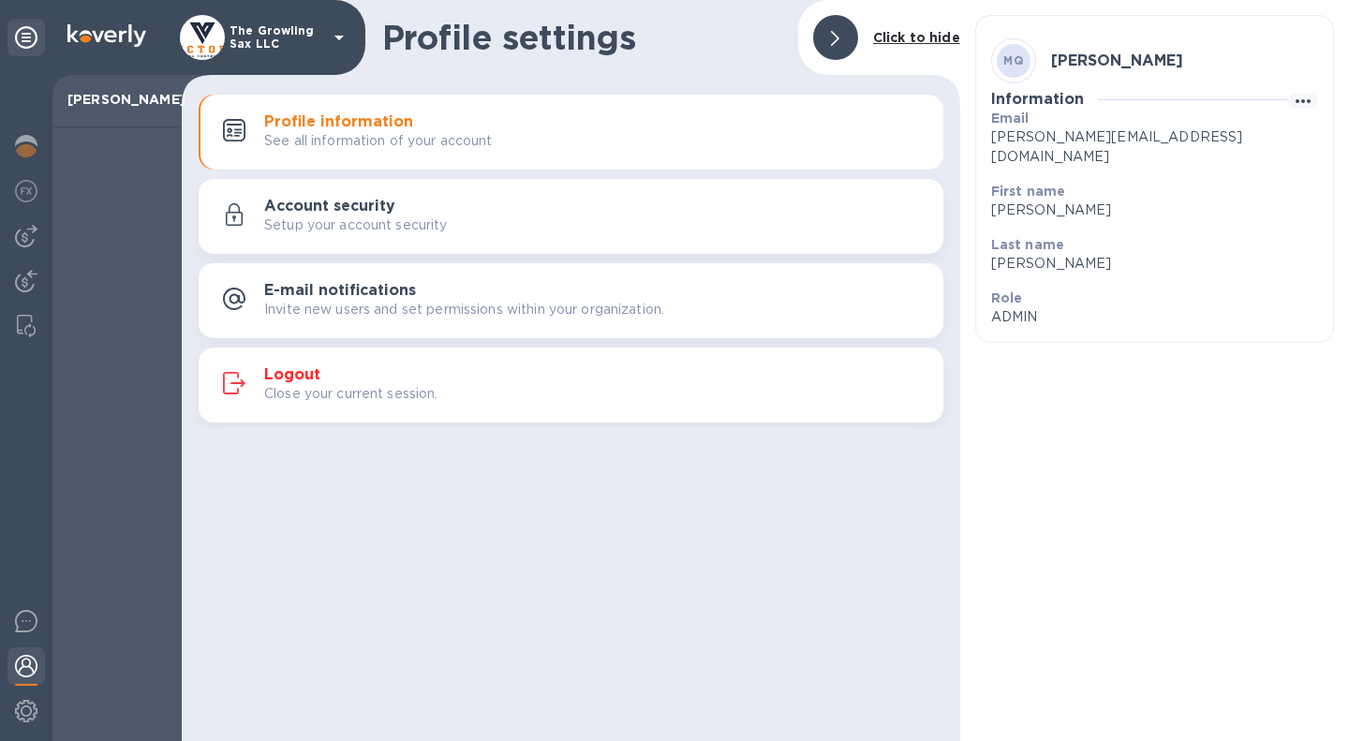
click at [314, 296] on h3 "E-mail notifications" at bounding box center [340, 291] width 152 height 18
